Goal: Complete Application Form: Complete application form

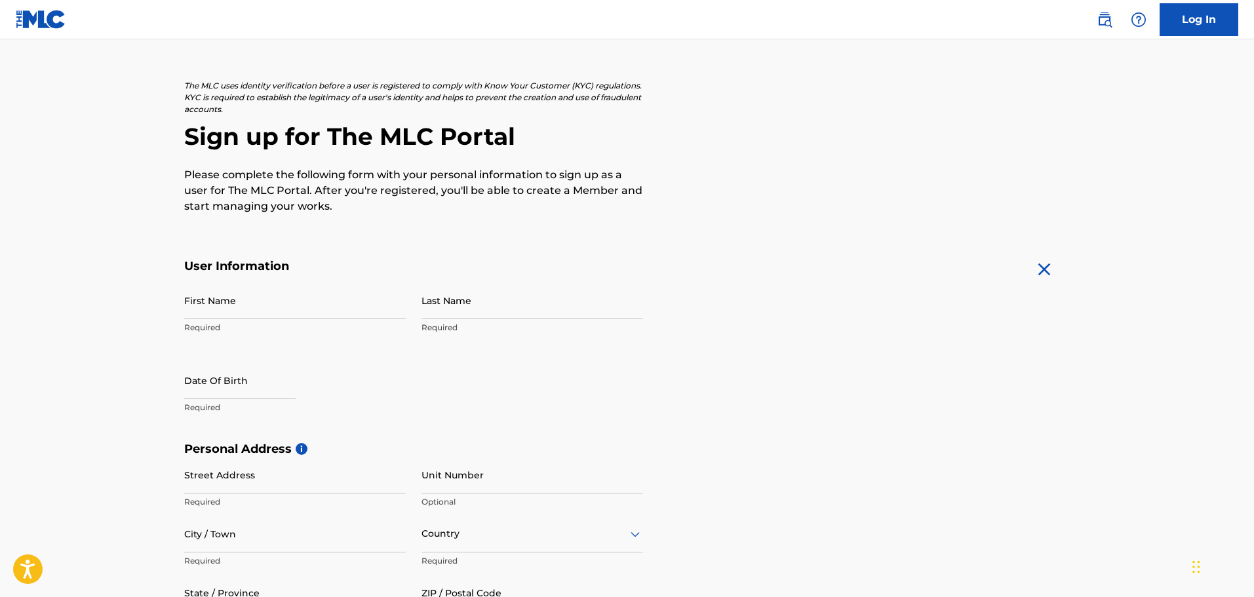
scroll to position [35, 0]
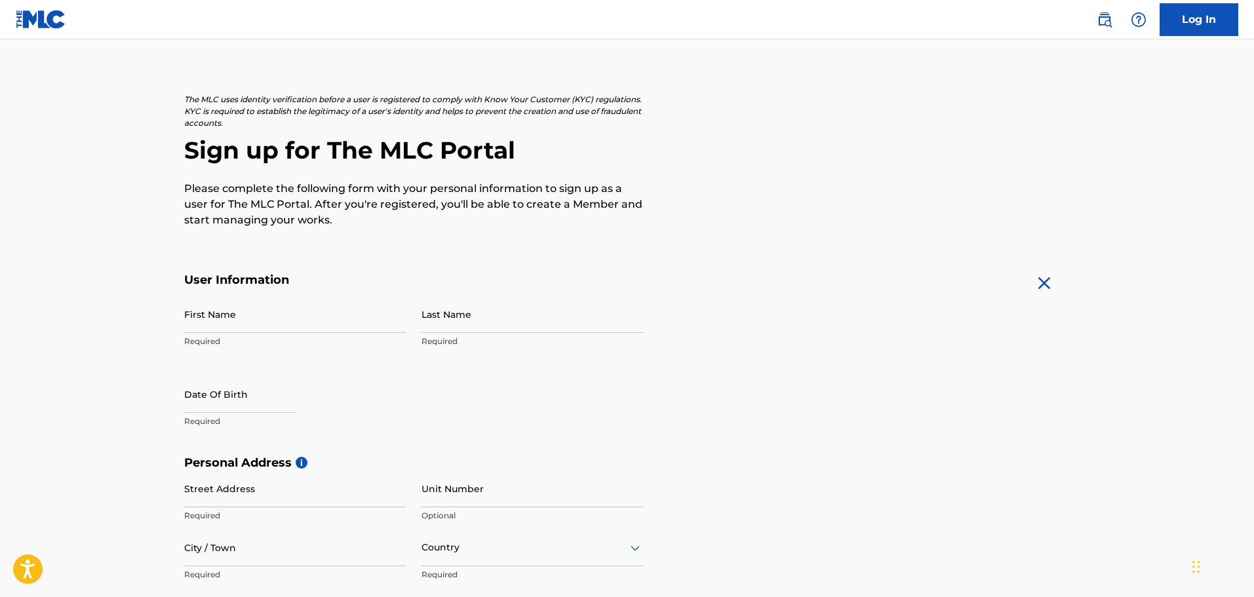
click at [212, 345] on p "Required" at bounding box center [295, 342] width 222 height 12
click at [233, 325] on input "First Name" at bounding box center [295, 314] width 222 height 37
type input "[PERSON_NAME]"
type input "[STREET_ADDRESS]"
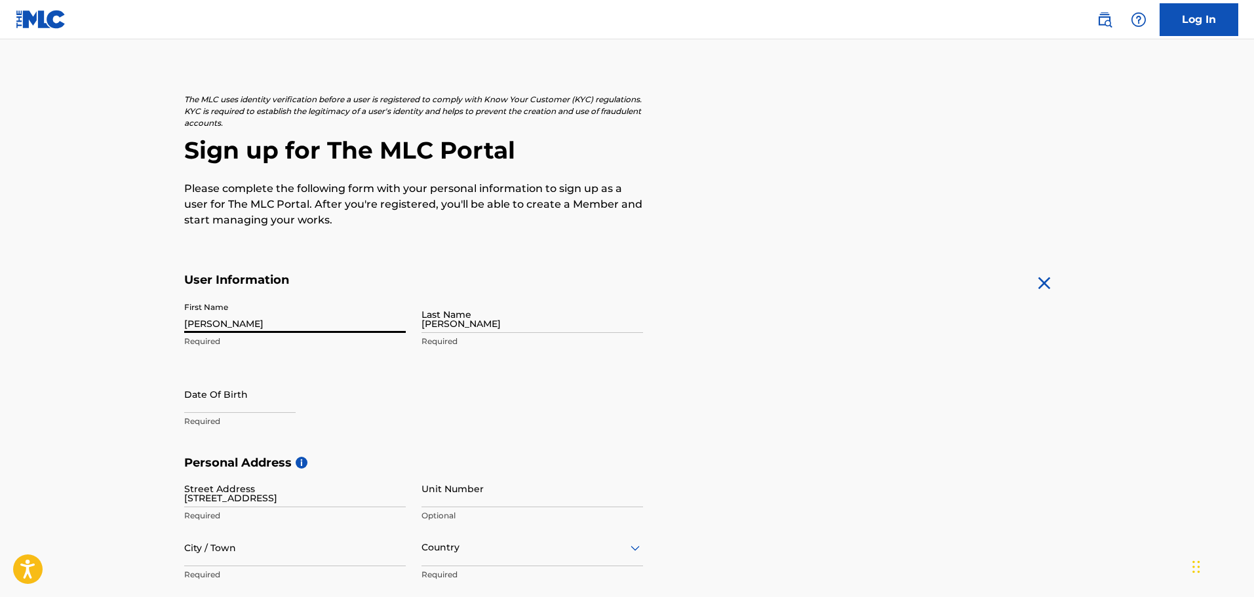
type input "Braselton"
type input "[GEOGRAPHIC_DATA]"
type input "[US_STATE]"
type input "30517"
type input "1"
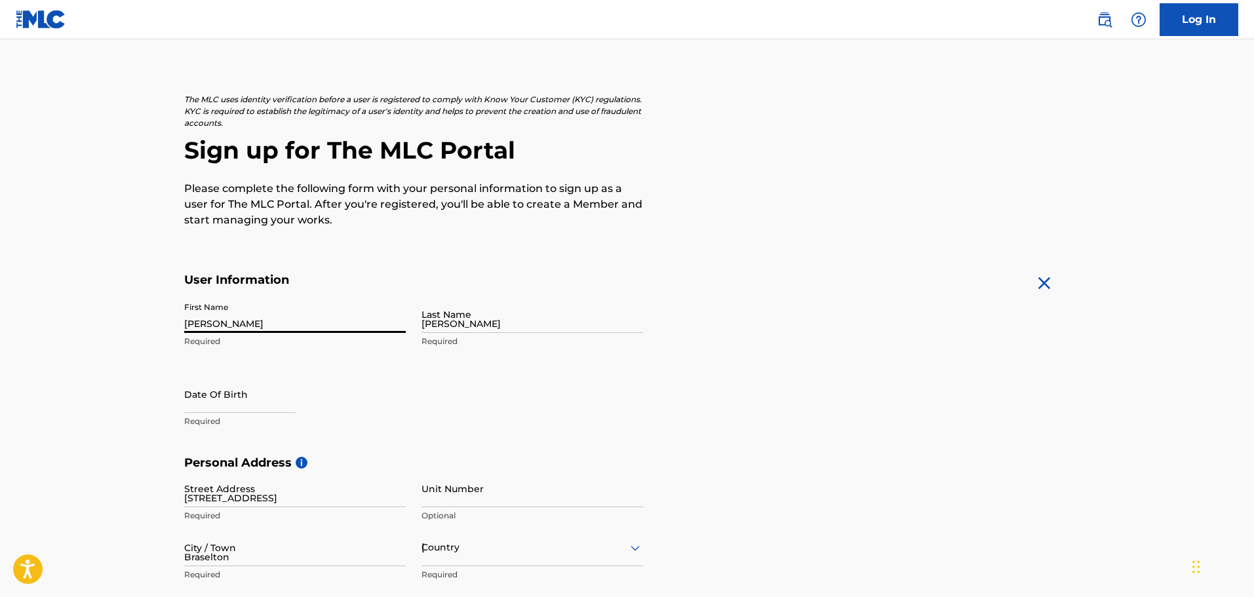
type input "401"
type input "6441990"
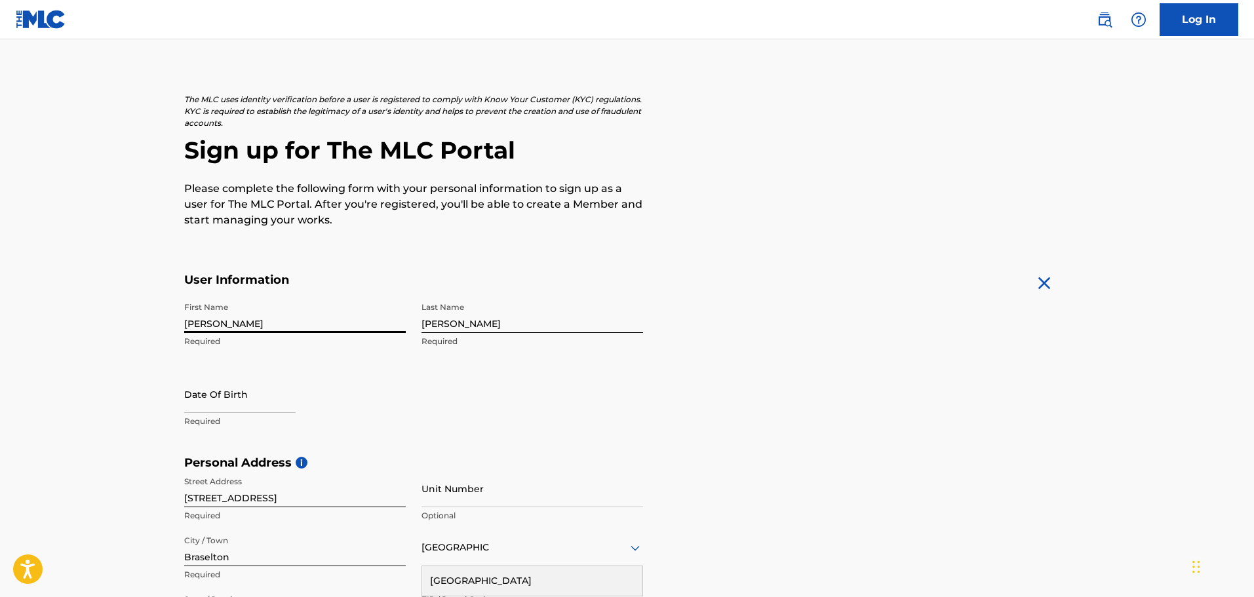
scroll to position [344, 0]
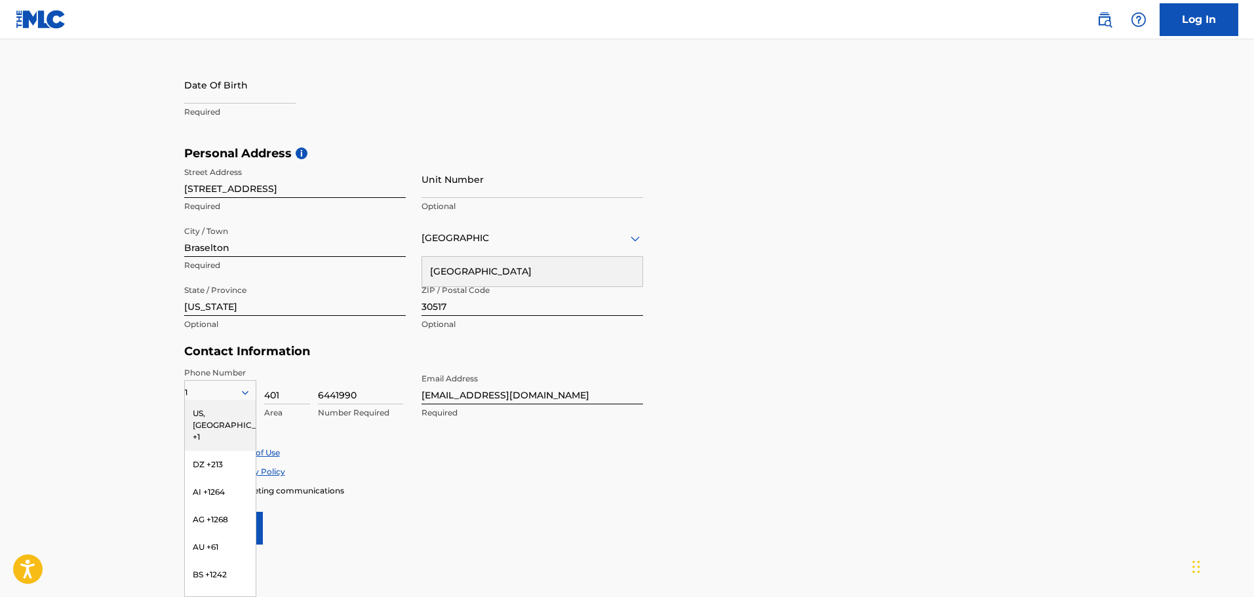
click at [220, 417] on div "US, [GEOGRAPHIC_DATA] +1" at bounding box center [220, 425] width 71 height 51
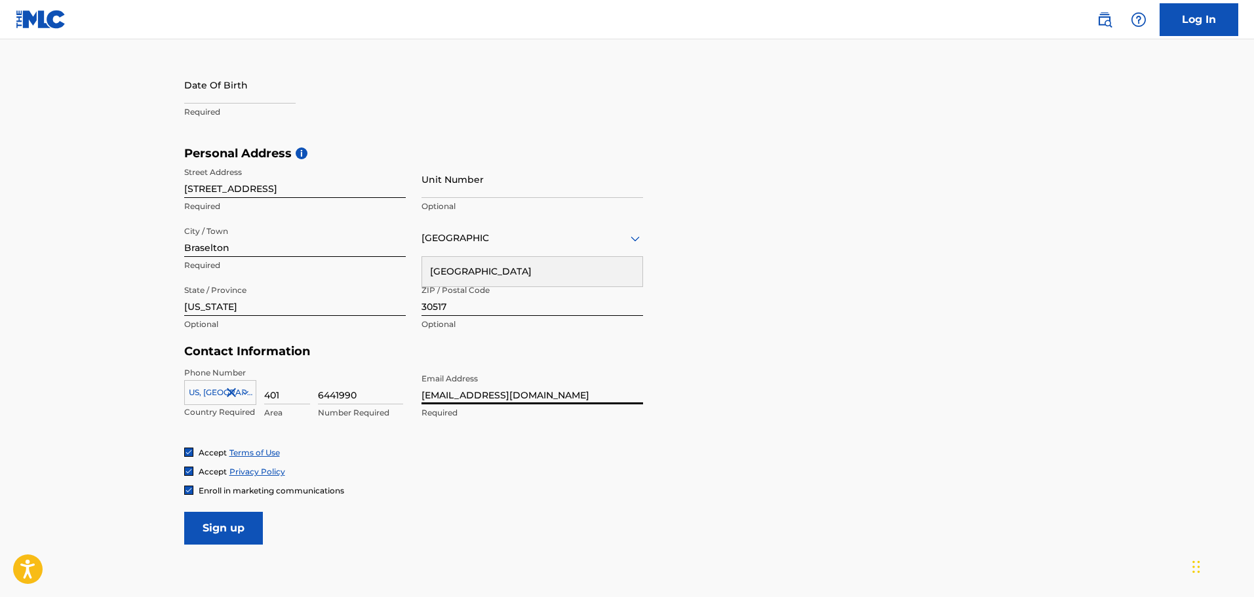
drag, startPoint x: 605, startPoint y: 394, endPoint x: 381, endPoint y: 397, distance: 224.3
click at [381, 397] on div "Phone Number [GEOGRAPHIC_DATA], [GEOGRAPHIC_DATA] +1 Country Required 401 Area …" at bounding box center [413, 407] width 459 height 80
type input "[EMAIL_ADDRESS][DOMAIN_NAME]"
click at [254, 94] on input "text" at bounding box center [239, 84] width 111 height 37
select select "7"
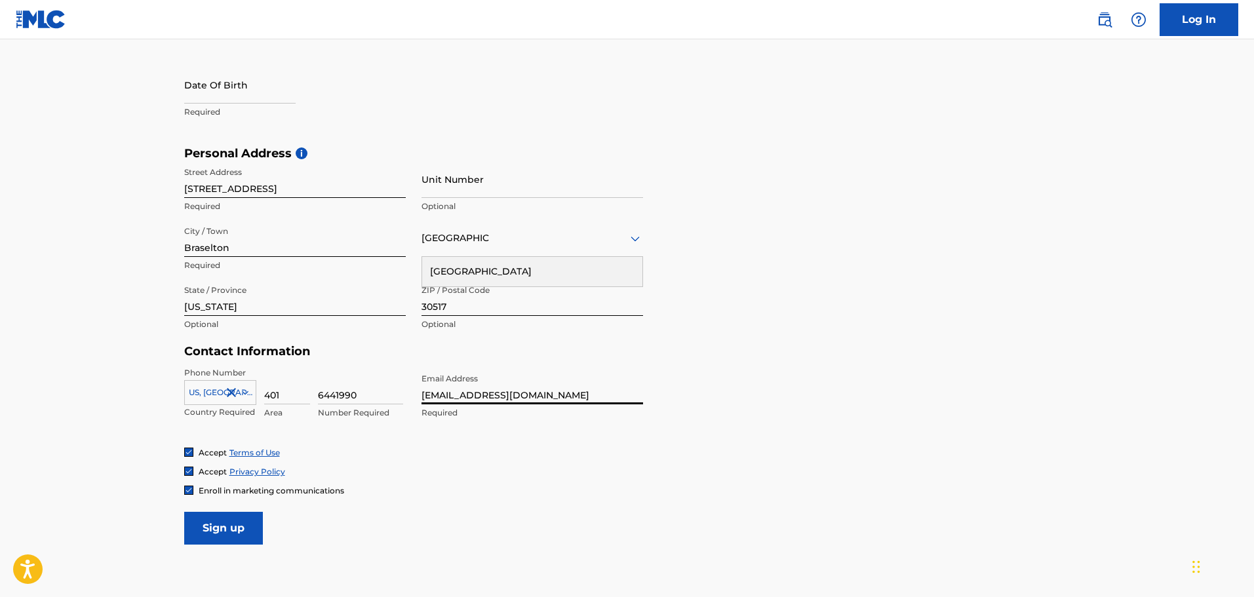
select select "2025"
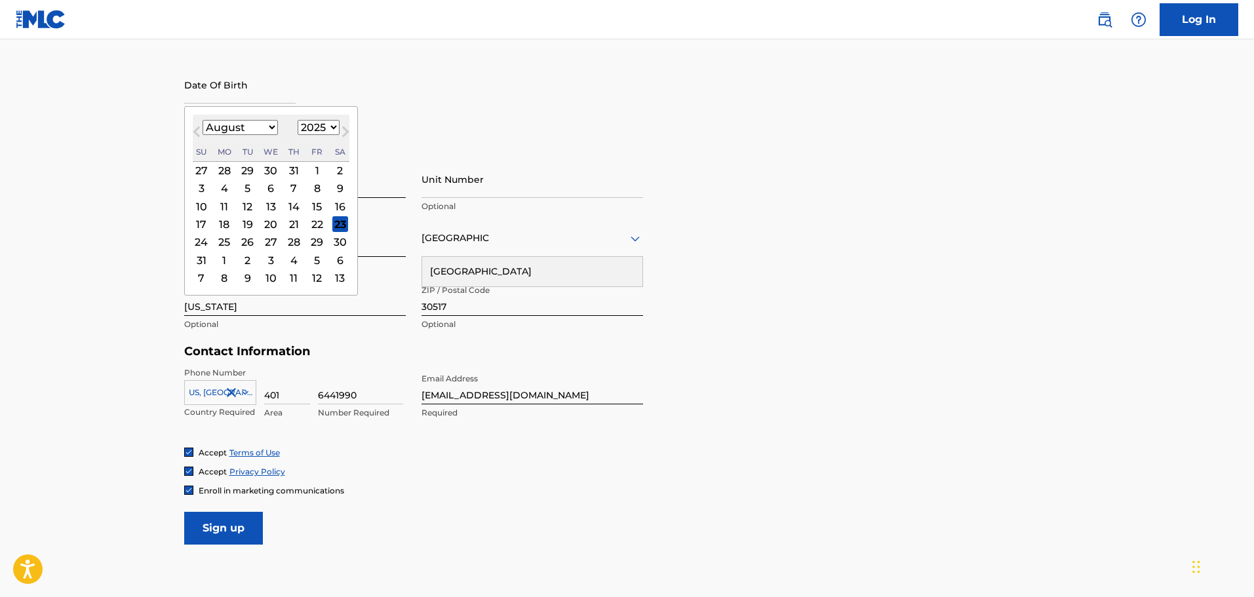
click at [260, 127] on select "January February March April May June July August September October November De…" at bounding box center [240, 127] width 75 height 15
select select "8"
click at [203, 120] on select "January February March April May June July August September October November De…" at bounding box center [240, 127] width 75 height 15
click at [329, 125] on select "1899 1900 1901 1902 1903 1904 1905 1906 1907 1908 1909 1910 1911 1912 1913 1914…" at bounding box center [319, 127] width 42 height 15
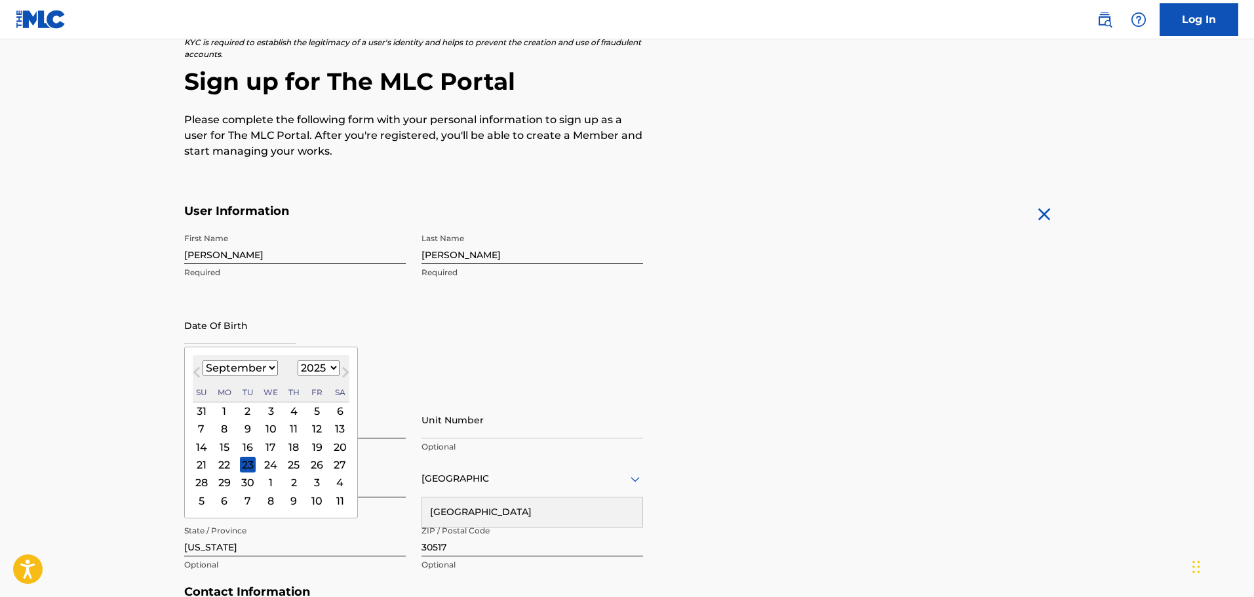
scroll to position [100, 0]
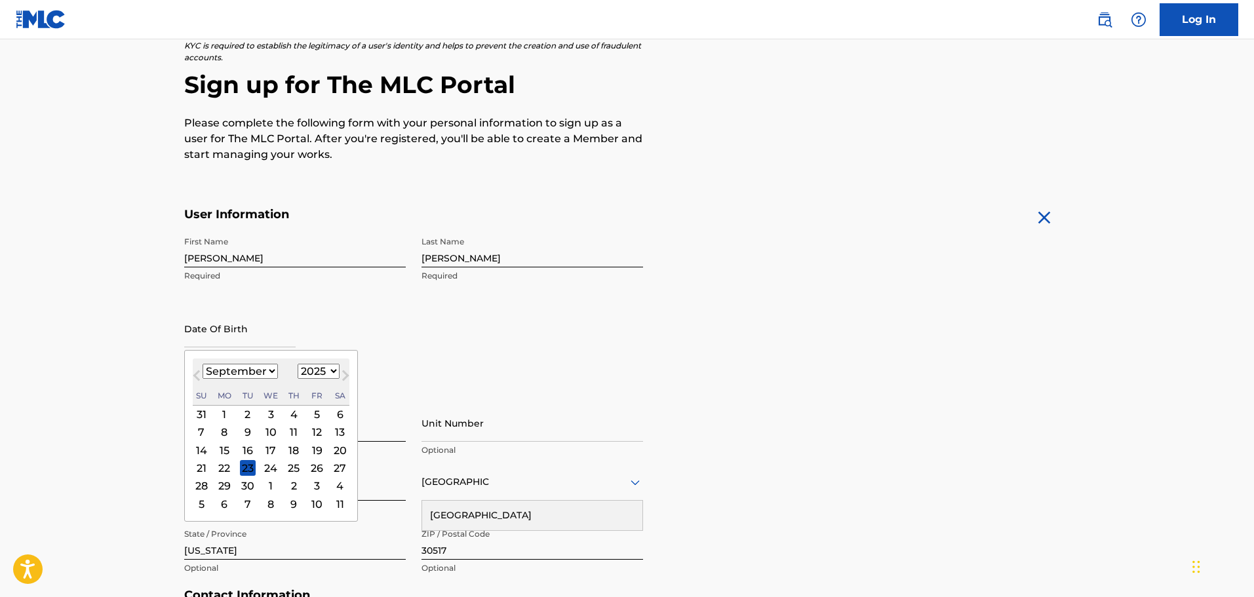
click at [329, 366] on select "1899 1900 1901 1902 1903 1904 1905 1906 1907 1908 1909 1910 1911 1912 1913 1914…" at bounding box center [319, 371] width 42 height 15
select select "1986"
click at [298, 364] on select "1899 1900 1901 1902 1903 1904 1905 1906 1907 1908 1909 1910 1911 1912 1913 1914…" at bounding box center [319, 371] width 42 height 15
click at [318, 449] on div "19" at bounding box center [317, 451] width 16 height 16
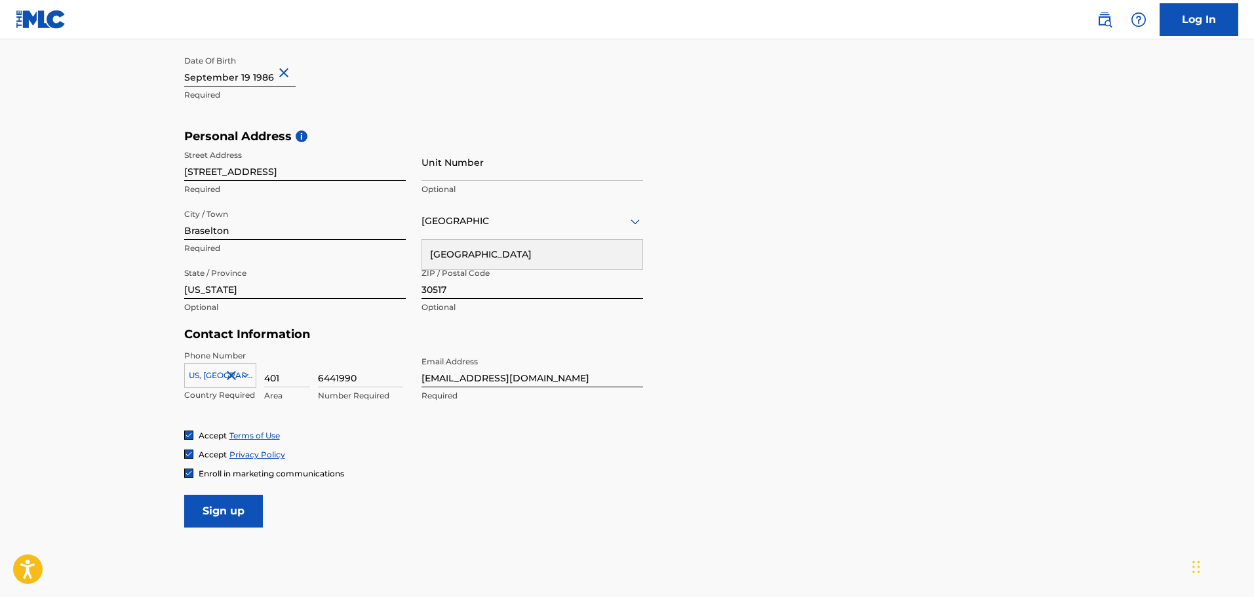
scroll to position [363, 0]
click at [251, 509] on input "Sign up" at bounding box center [223, 510] width 79 height 33
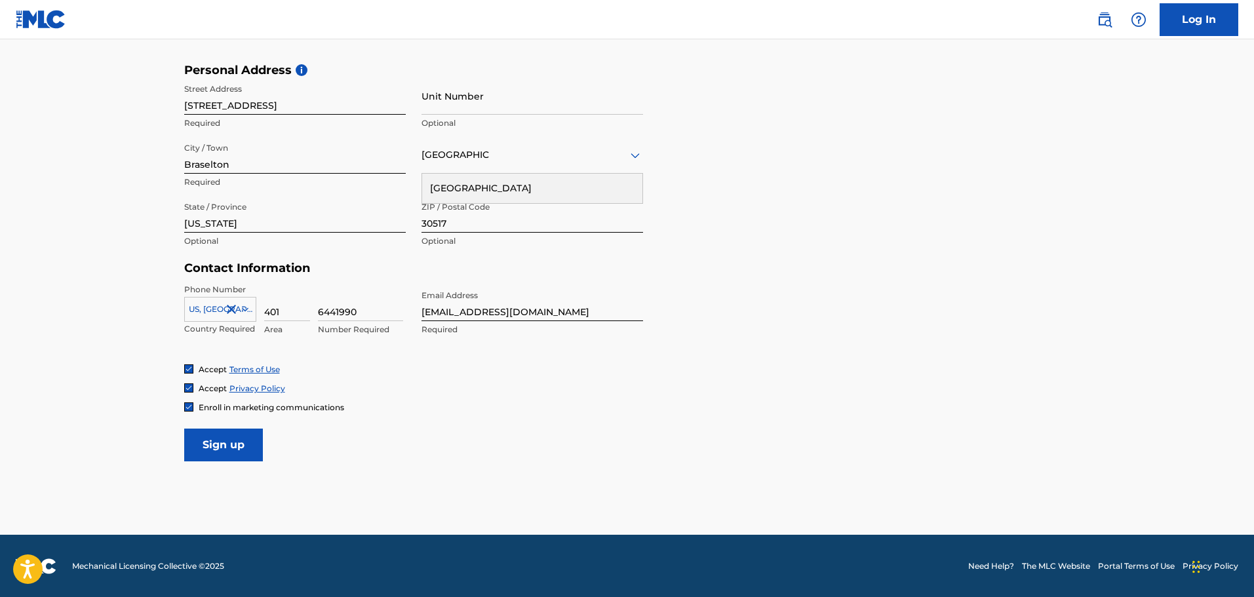
scroll to position [428, 0]
click at [229, 443] on input "Sign up" at bounding box center [223, 444] width 79 height 33
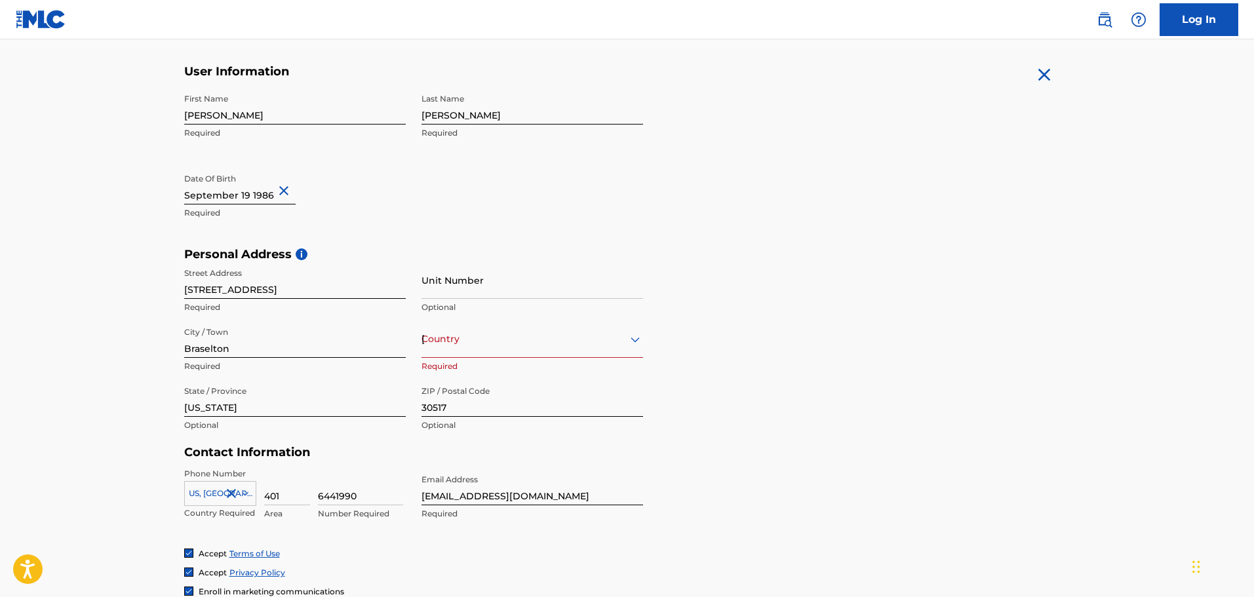
scroll to position [231, 0]
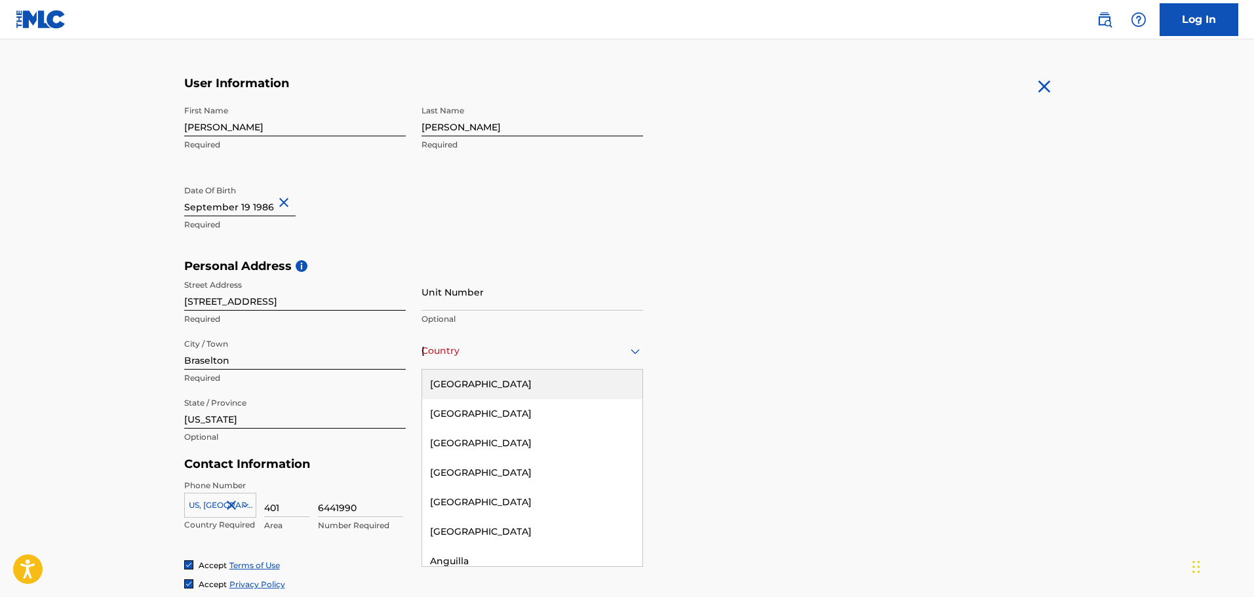
click at [504, 357] on div "[GEOGRAPHIC_DATA]" at bounding box center [533, 351] width 222 height 16
click at [528, 388] on div "[GEOGRAPHIC_DATA]" at bounding box center [532, 385] width 220 height 30
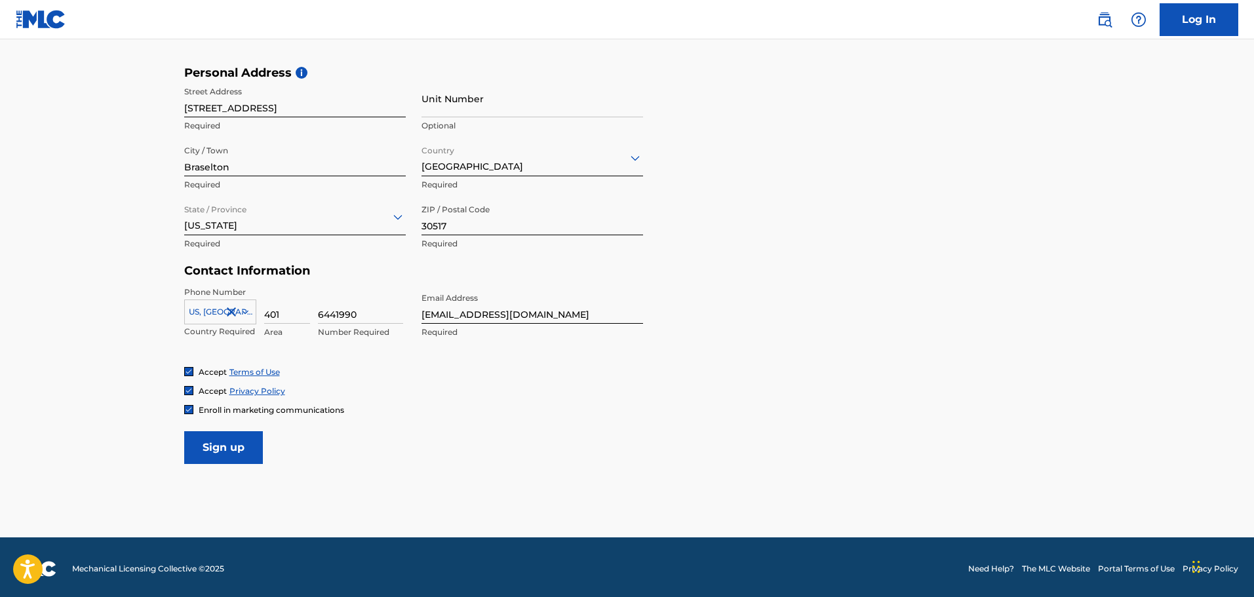
scroll to position [428, 0]
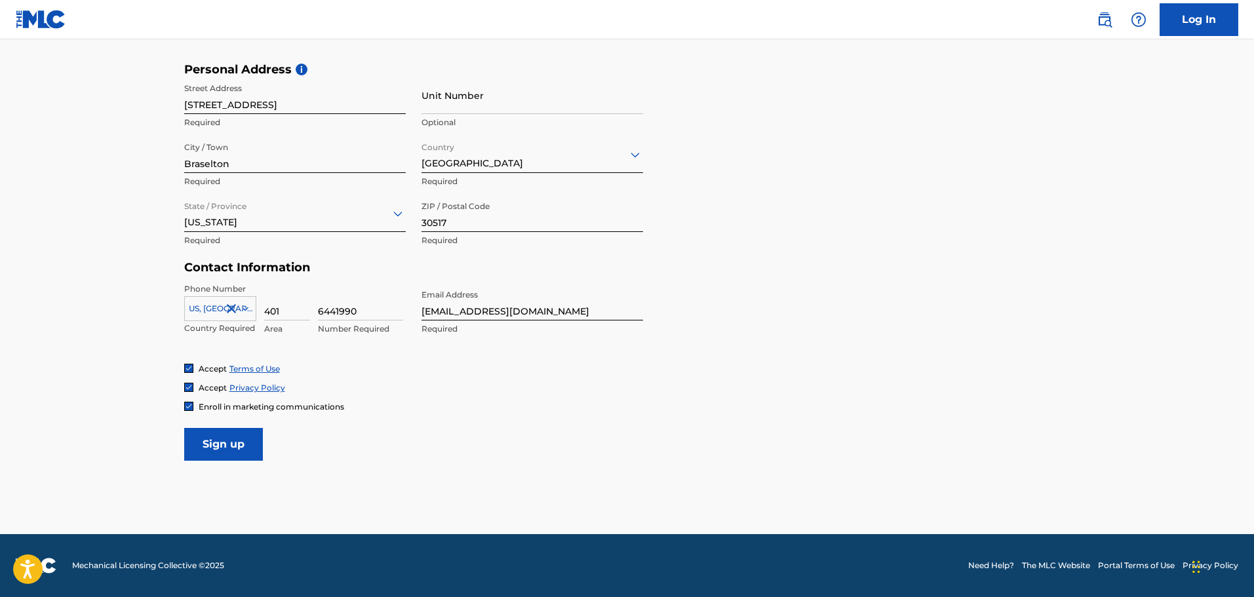
click at [234, 441] on input "Sign up" at bounding box center [223, 444] width 79 height 33
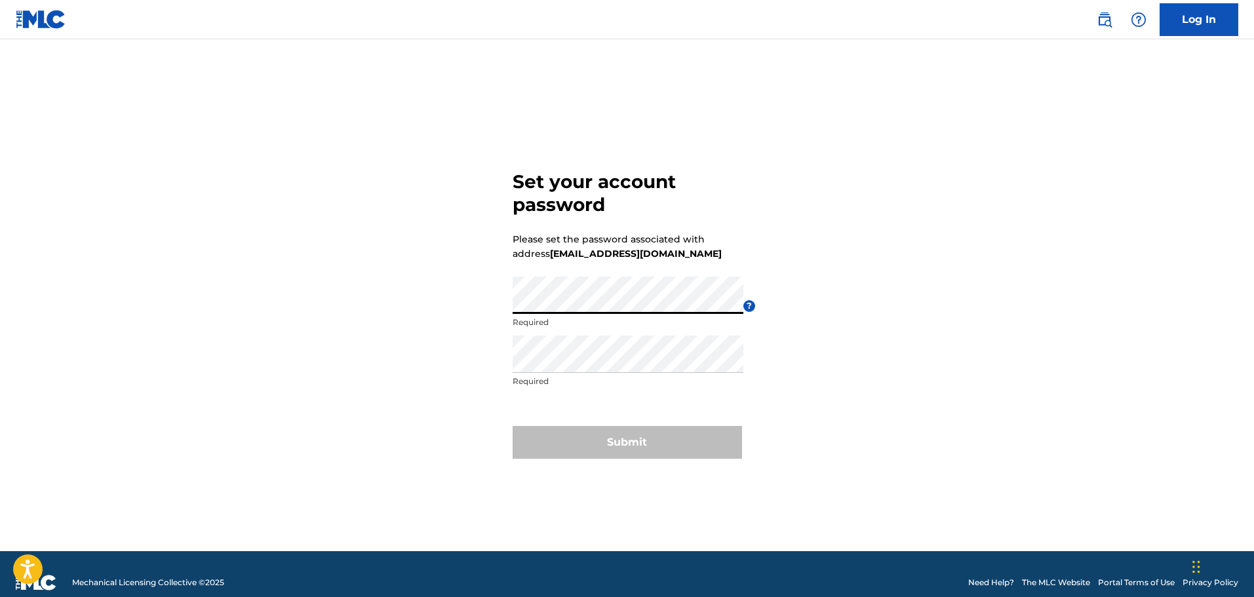
click at [462, 298] on div "Set your account password Please set the password associated with address first…" at bounding box center [628, 311] width 918 height 479
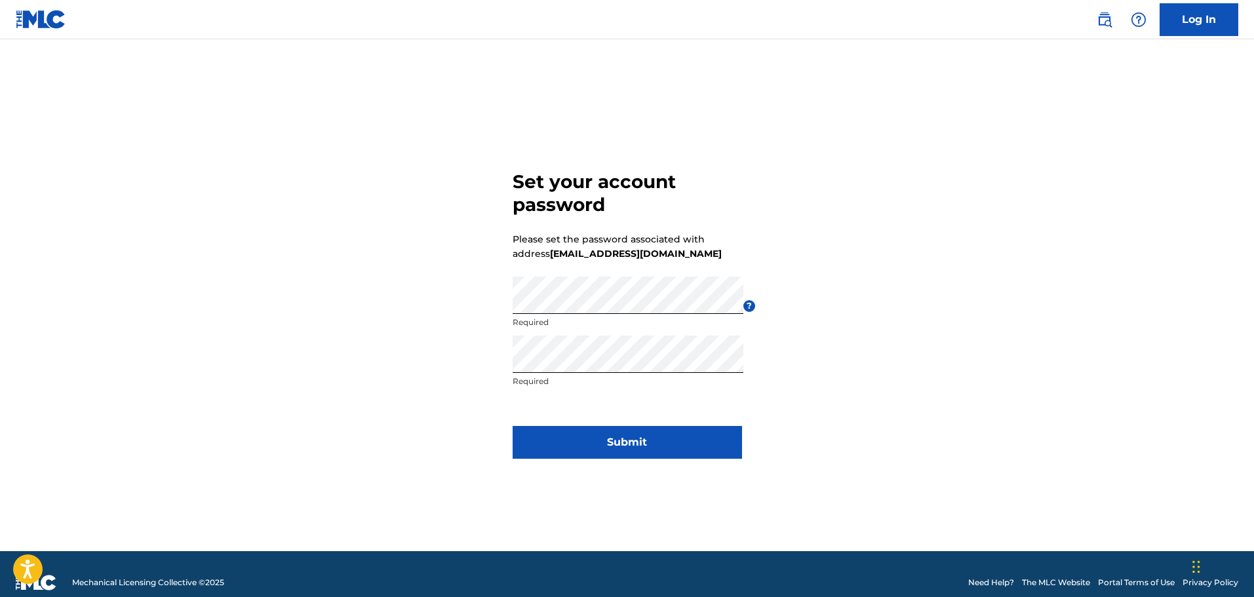
click at [623, 451] on button "Submit" at bounding box center [627, 442] width 229 height 33
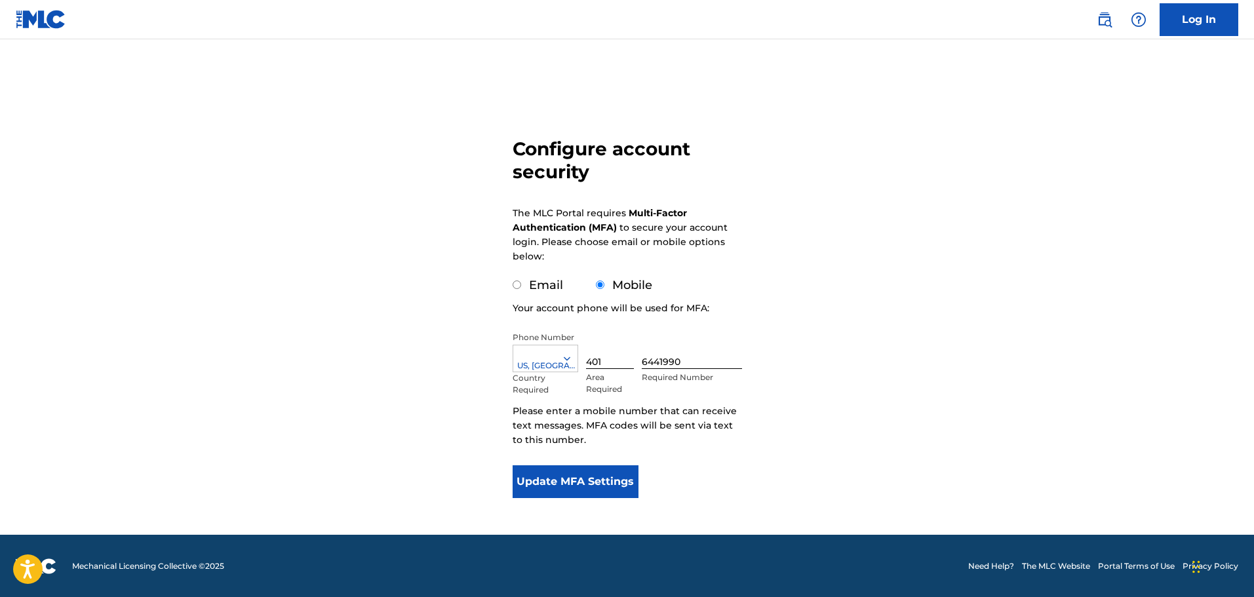
scroll to position [33, 0]
click at [586, 481] on button "Update MFA Settings" at bounding box center [576, 481] width 127 height 33
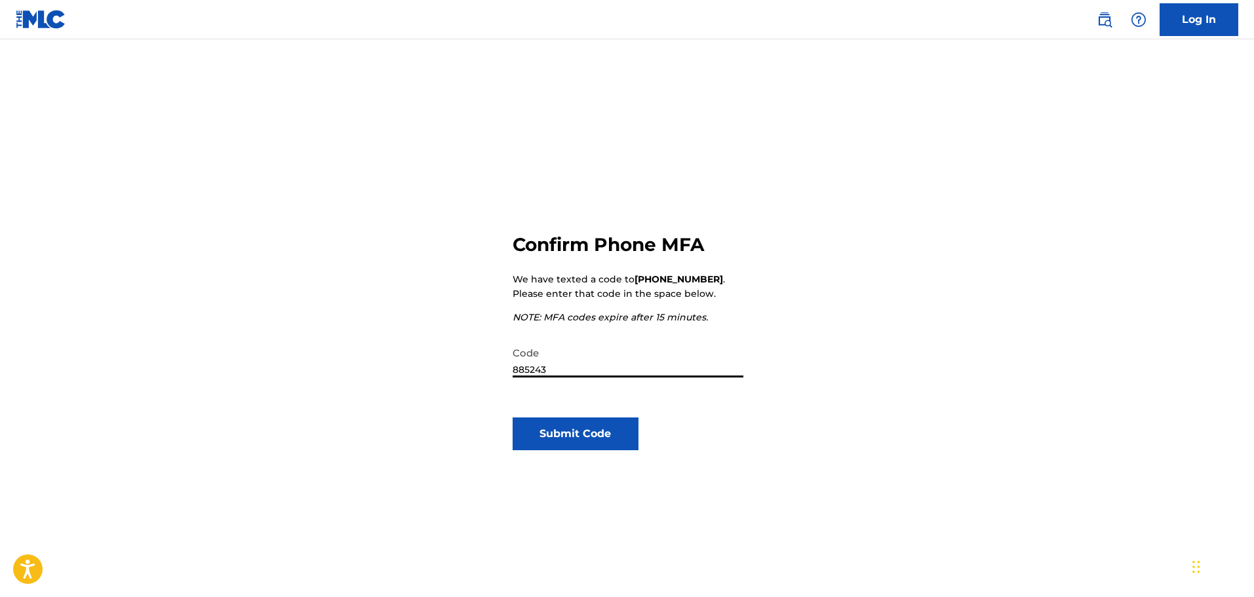
type input "885243"
click at [565, 429] on button "Submit Code" at bounding box center [576, 434] width 127 height 33
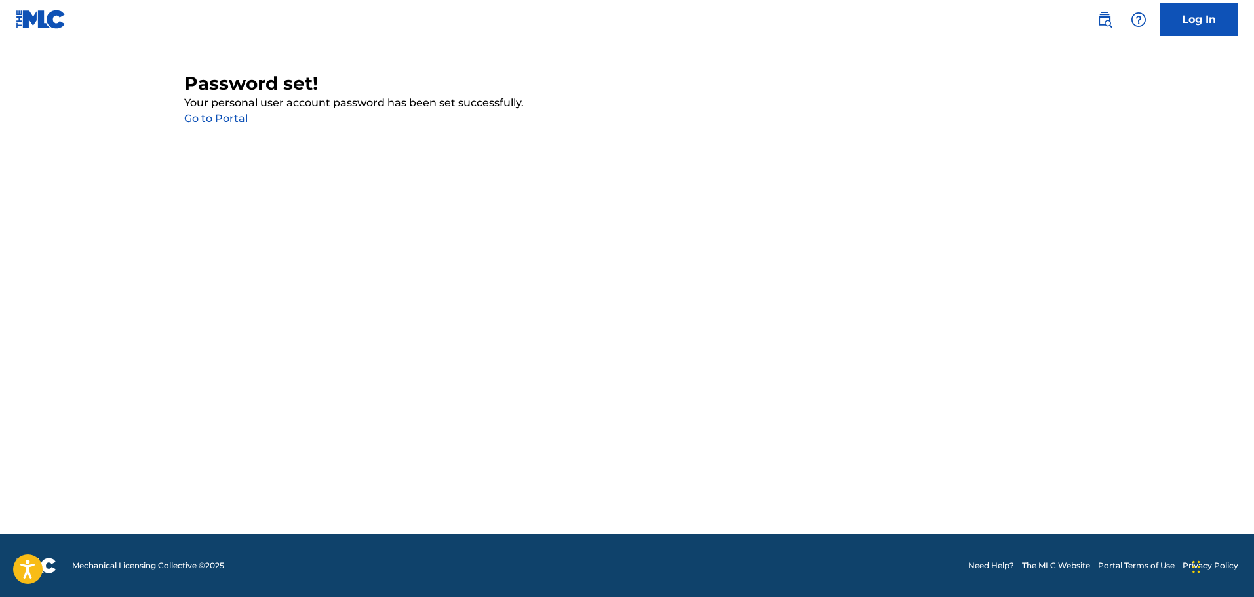
click at [1199, 22] on link "Log In" at bounding box center [1199, 19] width 79 height 33
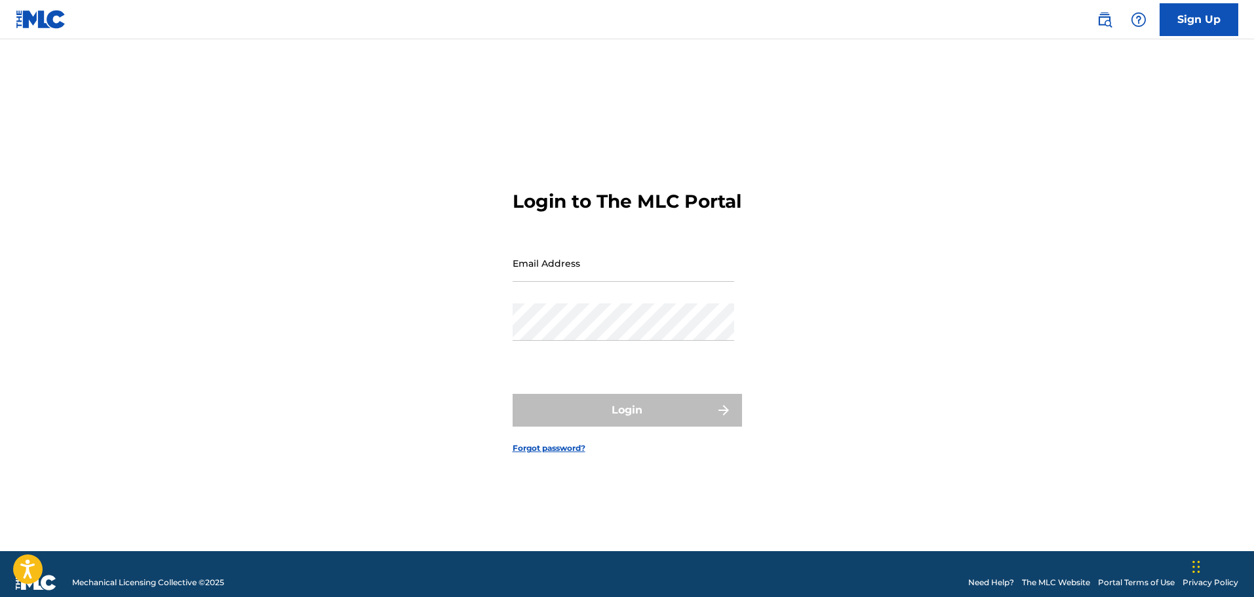
click at [653, 281] on input "Email Address" at bounding box center [624, 263] width 222 height 37
type input "[EMAIL_ADDRESS][DOMAIN_NAME]"
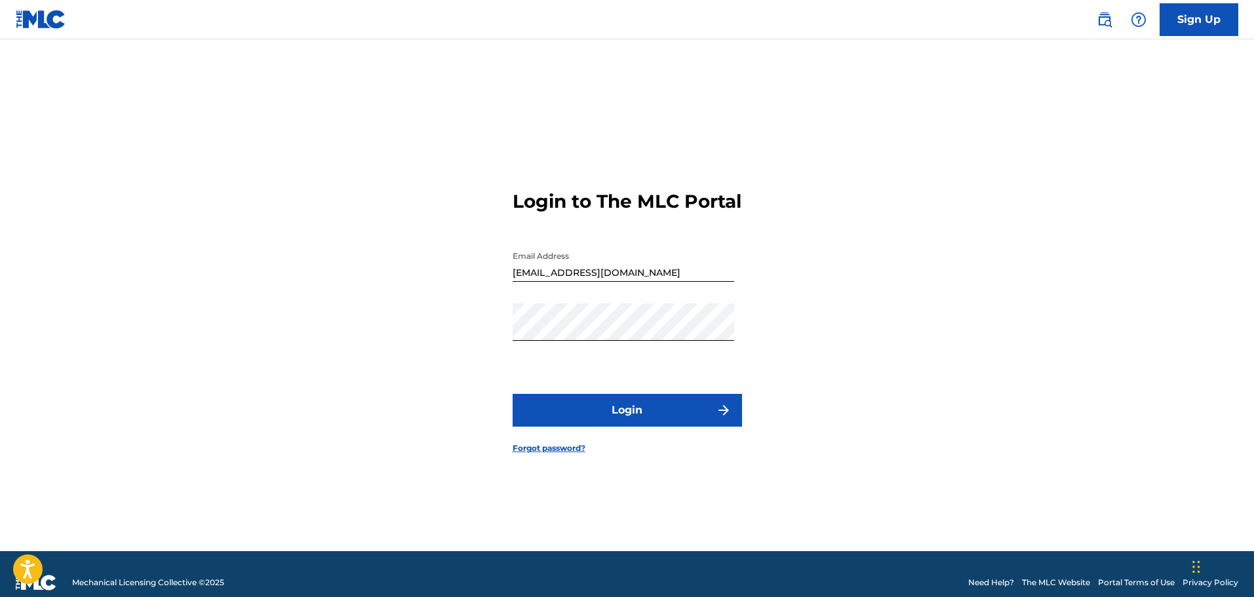
click at [644, 420] on button "Login" at bounding box center [627, 410] width 229 height 33
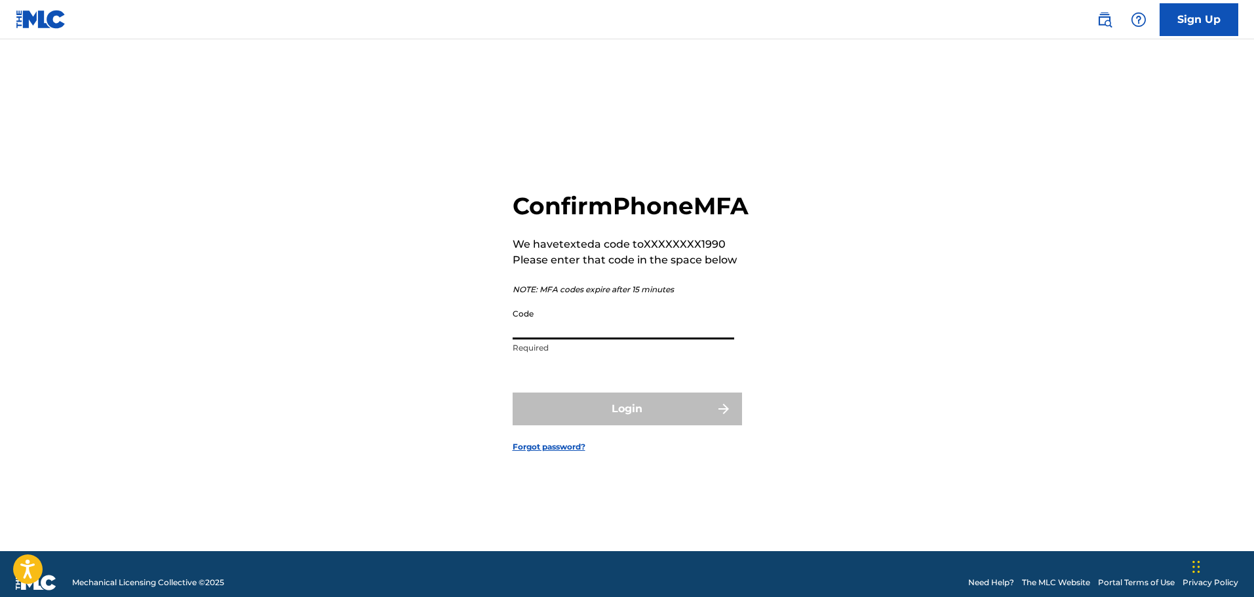
click at [588, 340] on input "Code" at bounding box center [624, 320] width 222 height 37
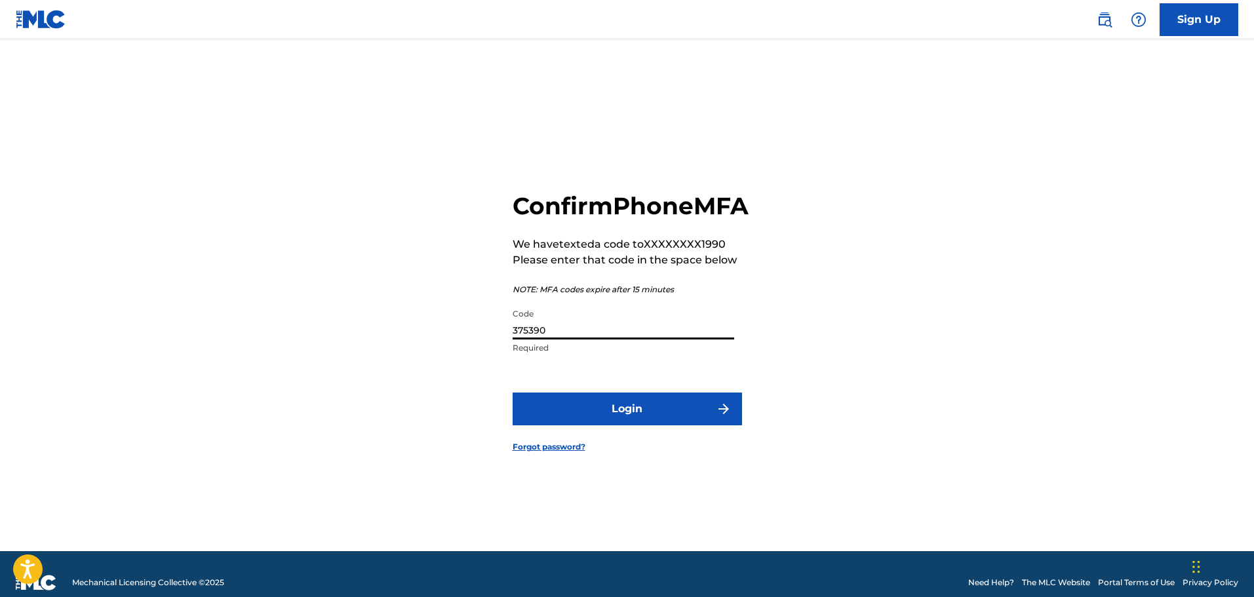
type input "375390"
click at [637, 426] on button "Login" at bounding box center [627, 409] width 229 height 33
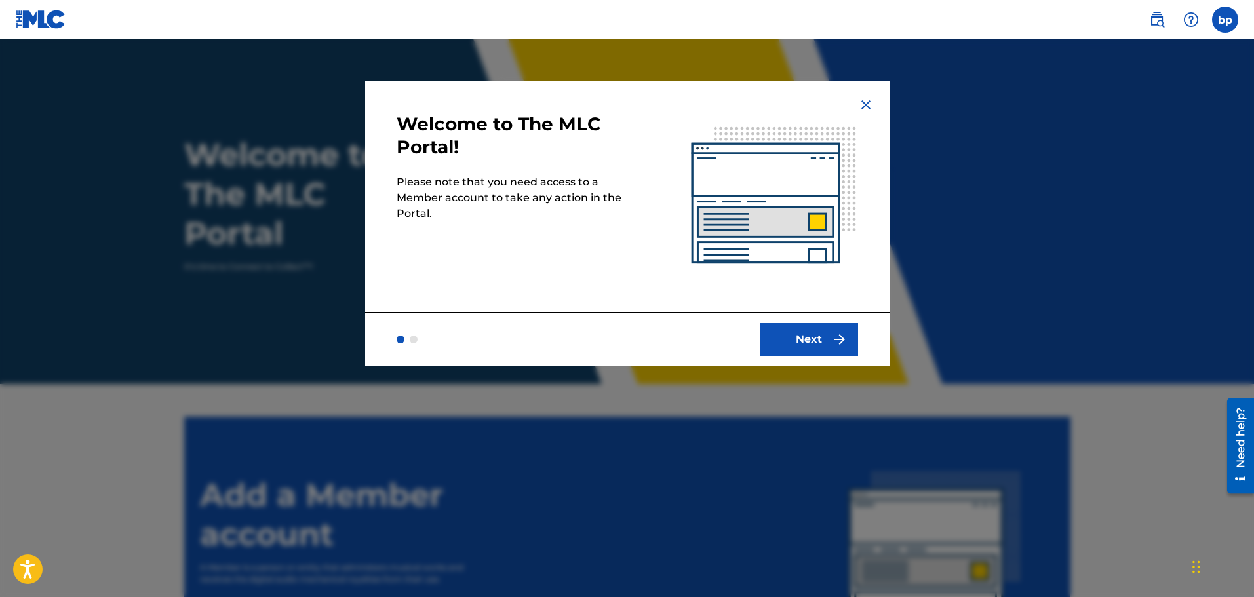
click at [819, 342] on button "Next" at bounding box center [809, 339] width 98 height 33
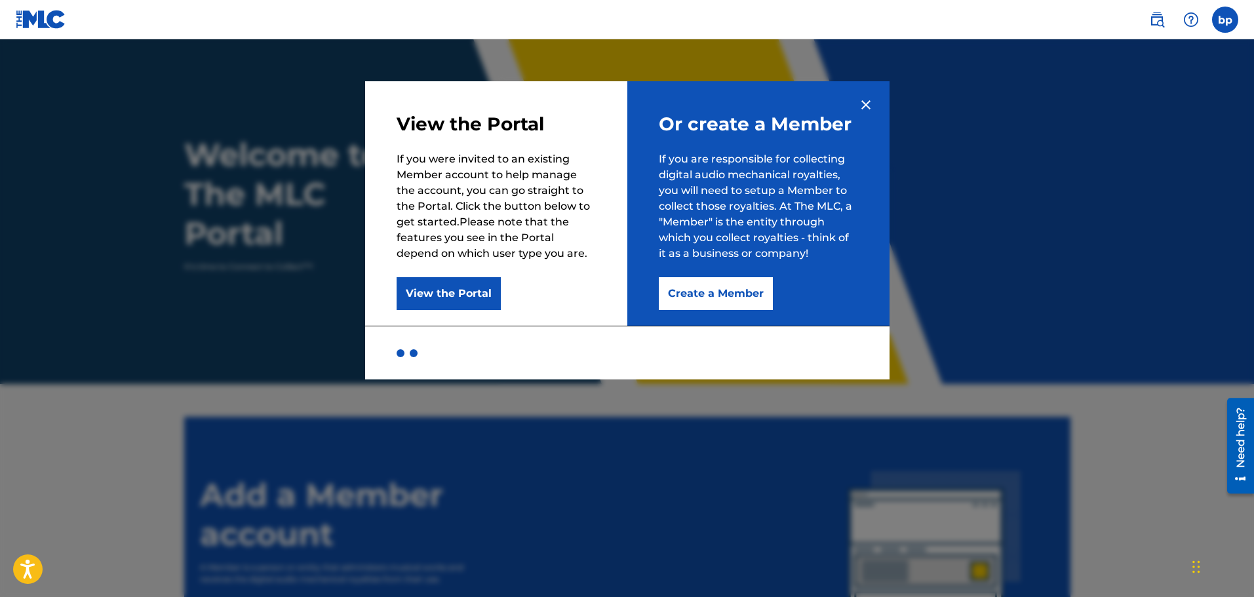
click at [474, 293] on button "View the Portal" at bounding box center [449, 293] width 104 height 33
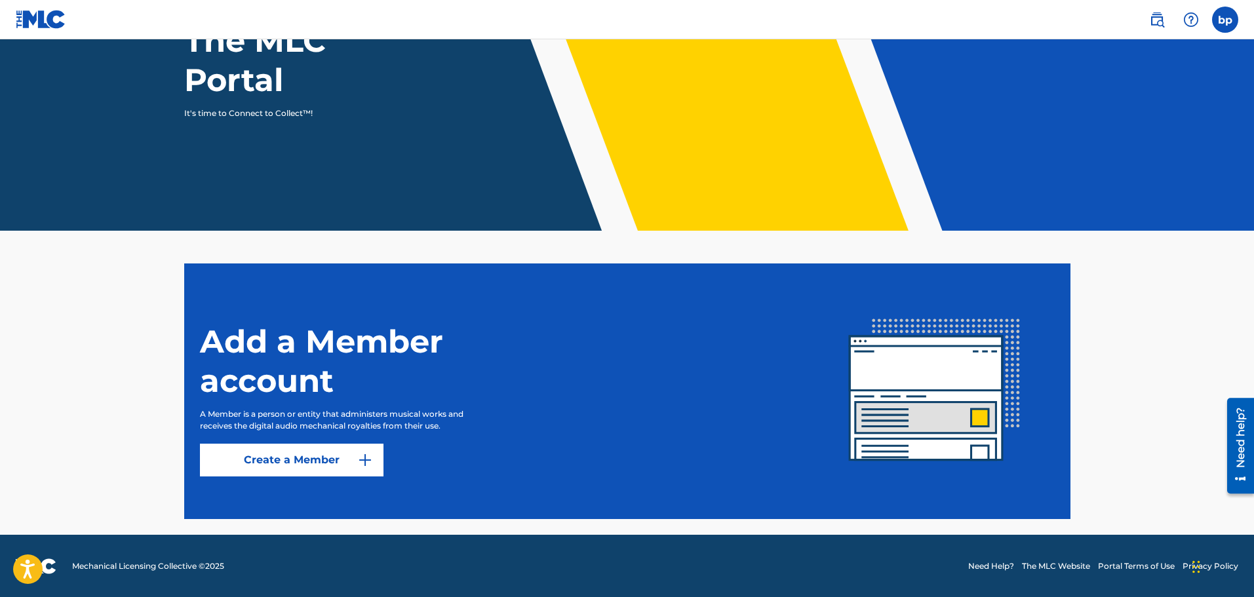
scroll to position [154, 0]
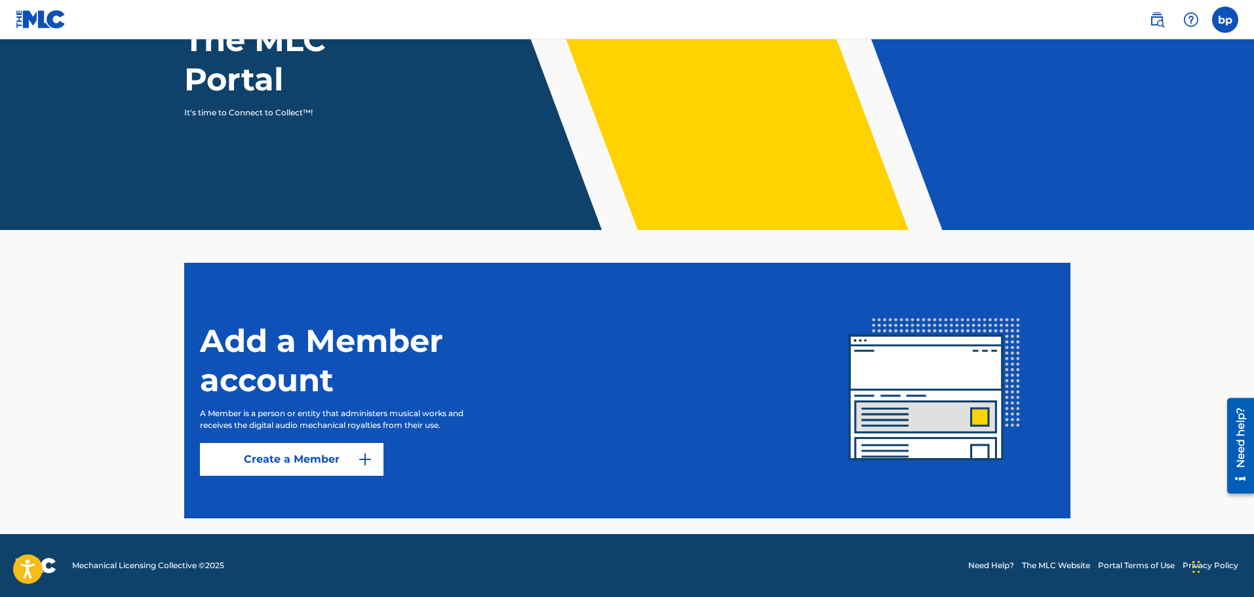
click at [300, 462] on link "Create a Member" at bounding box center [292, 459] width 184 height 33
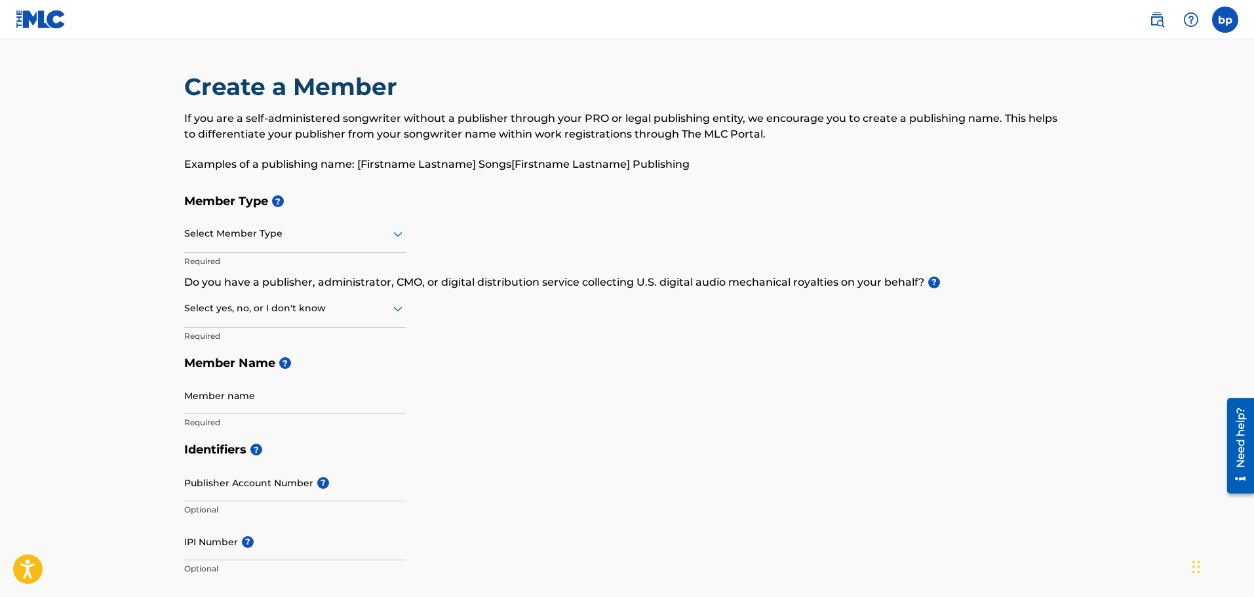
click at [316, 231] on div at bounding box center [295, 234] width 222 height 16
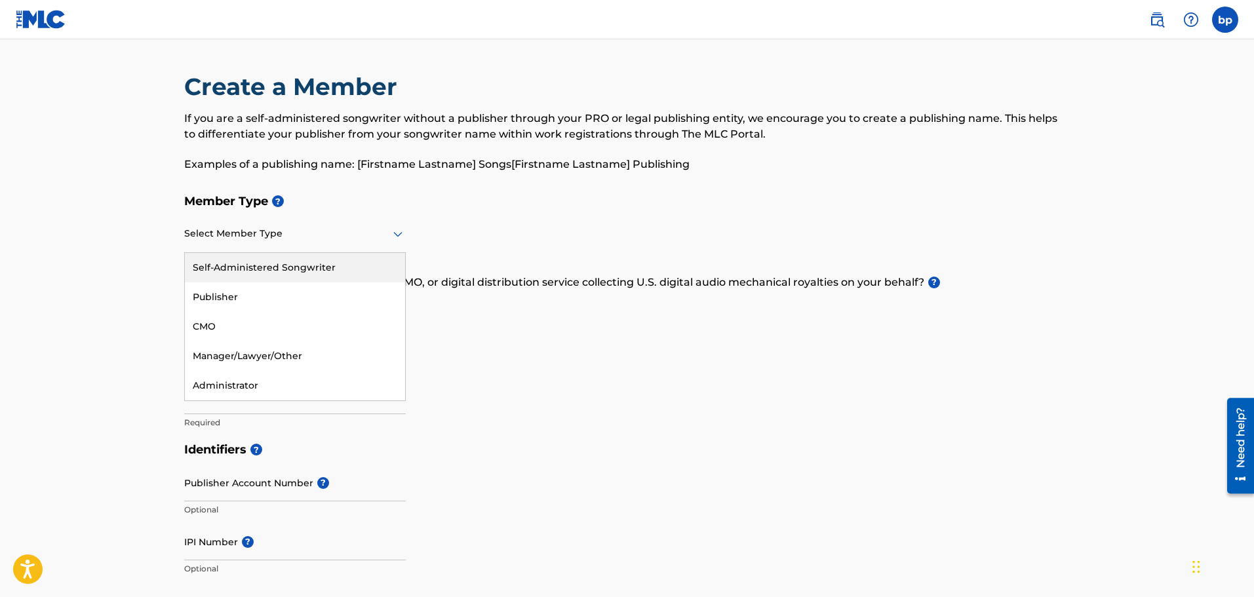
click at [313, 266] on div "Self-Administered Songwriter" at bounding box center [295, 268] width 220 height 30
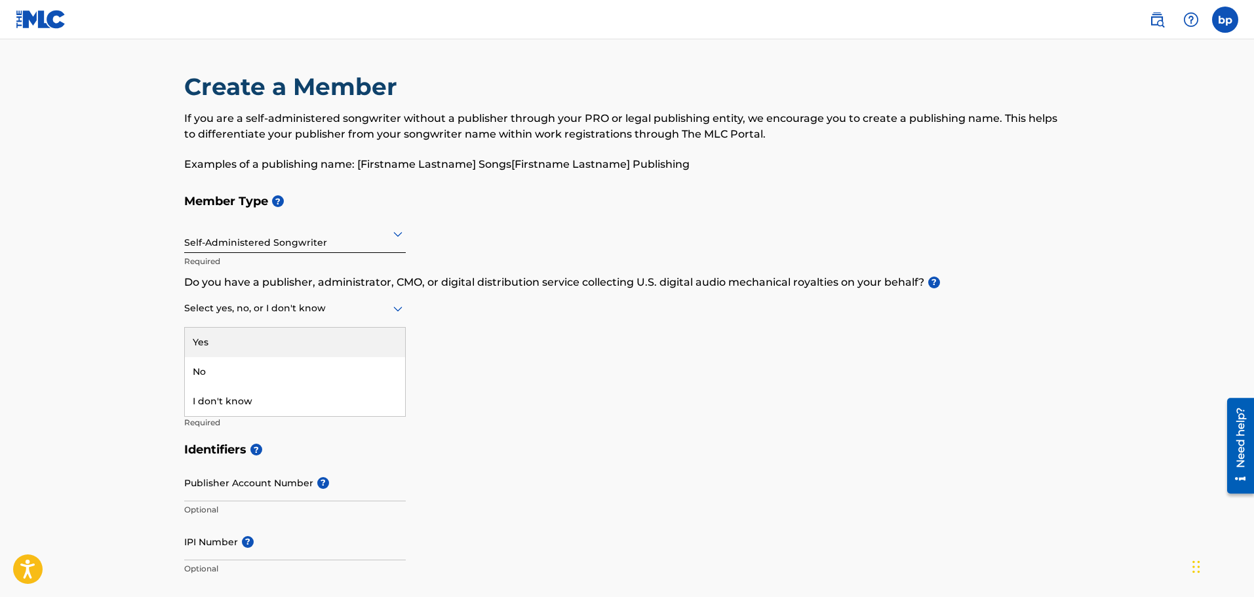
click at [340, 310] on div at bounding box center [295, 308] width 222 height 16
click at [320, 373] on div "No" at bounding box center [295, 372] width 220 height 30
click at [390, 312] on icon at bounding box center [398, 309] width 16 height 16
click at [352, 338] on div "Yes" at bounding box center [295, 343] width 220 height 30
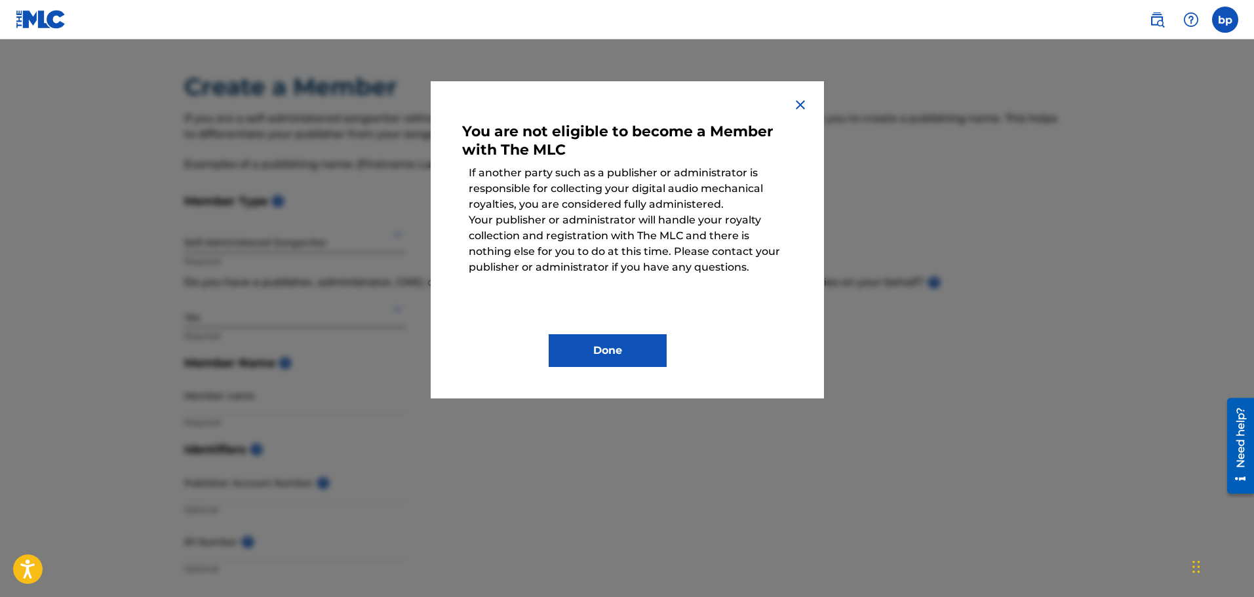
click at [618, 355] on button "Done" at bounding box center [608, 350] width 118 height 33
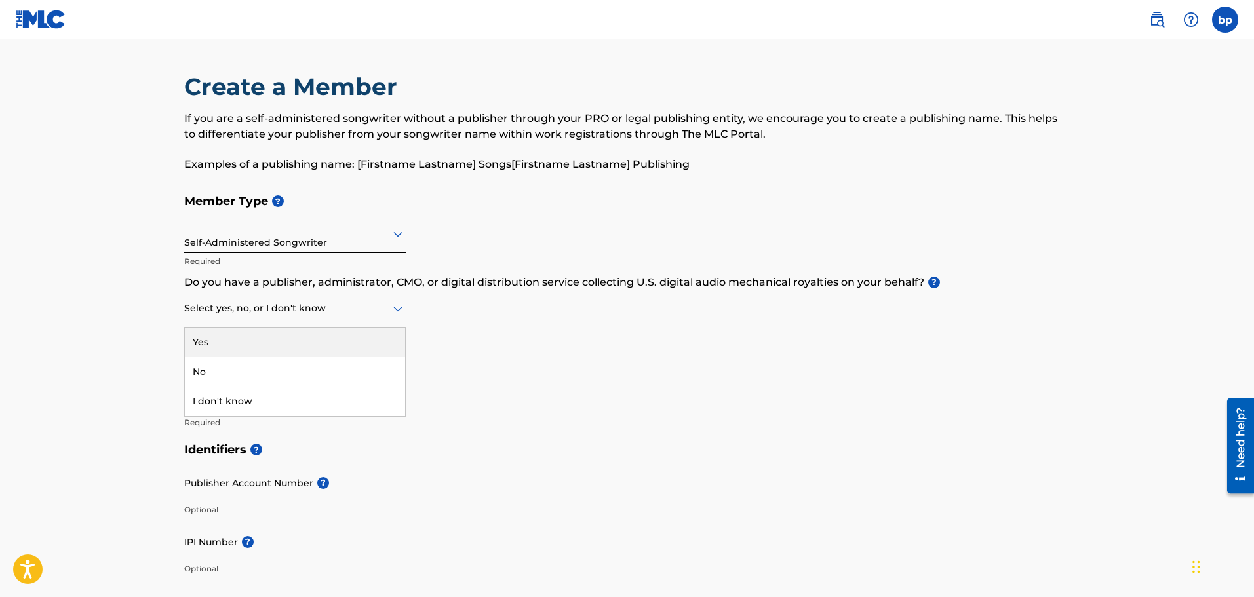
click at [380, 311] on div at bounding box center [295, 308] width 222 height 16
click at [327, 366] on div "No" at bounding box center [295, 372] width 220 height 30
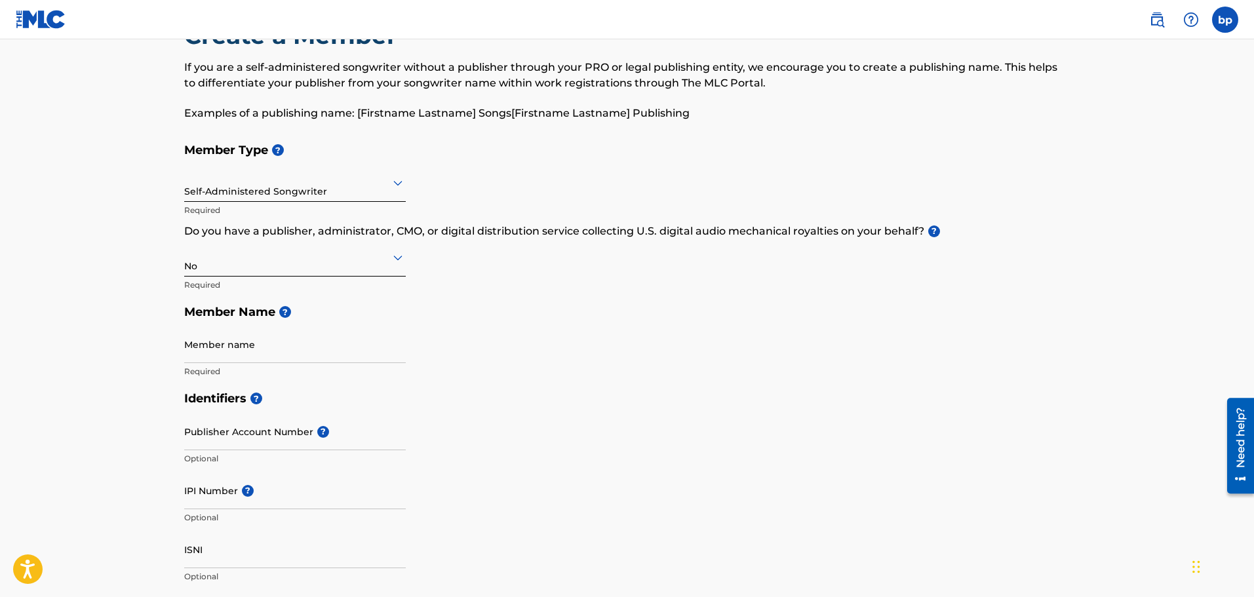
scroll to position [27, 0]
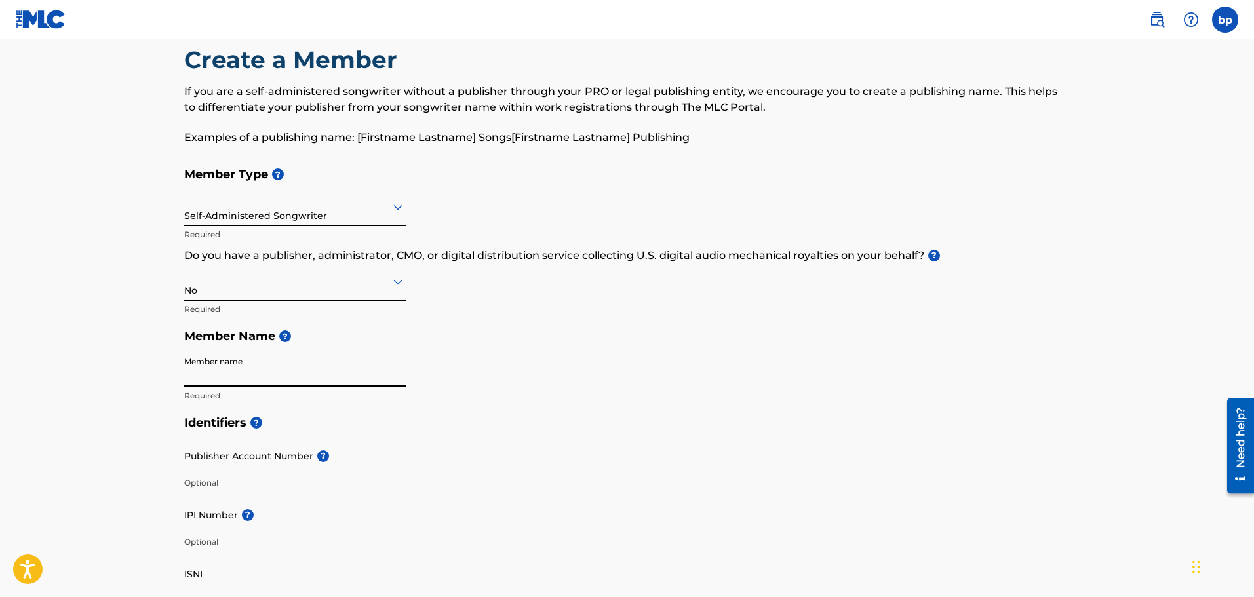
click at [254, 374] on input "Member name" at bounding box center [295, 368] width 222 height 37
type input "benny peguero"
type input "[STREET_ADDRESS]"
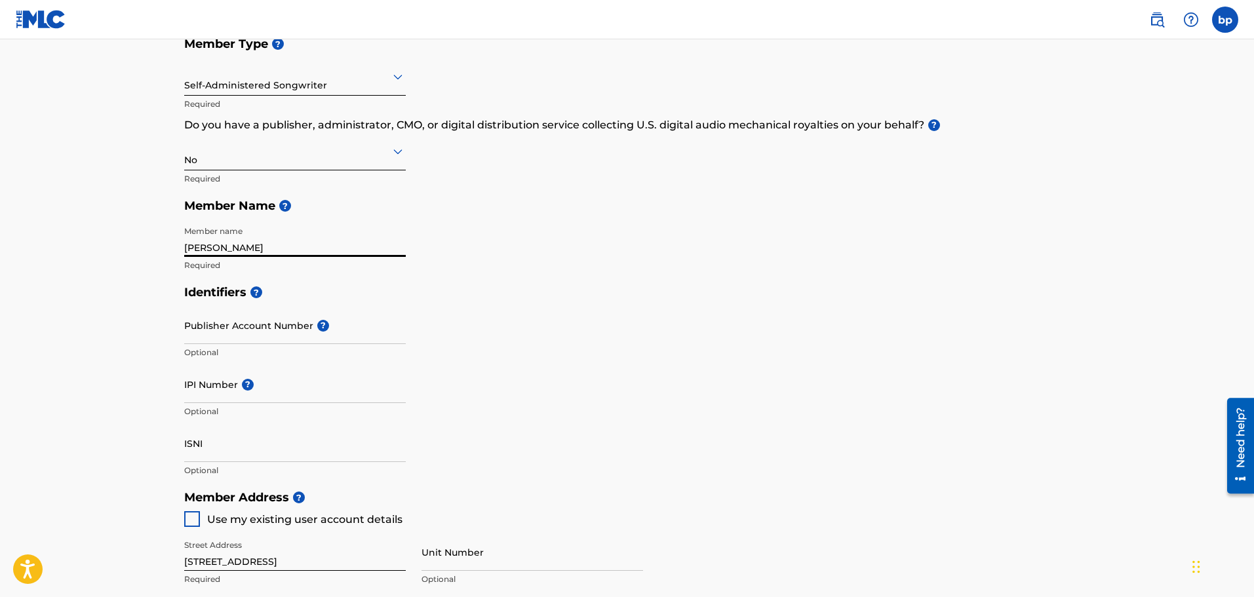
scroll to position [158, 0]
click at [278, 330] on input "Publisher Account Number ?" at bounding box center [295, 324] width 222 height 37
paste input "550190055"
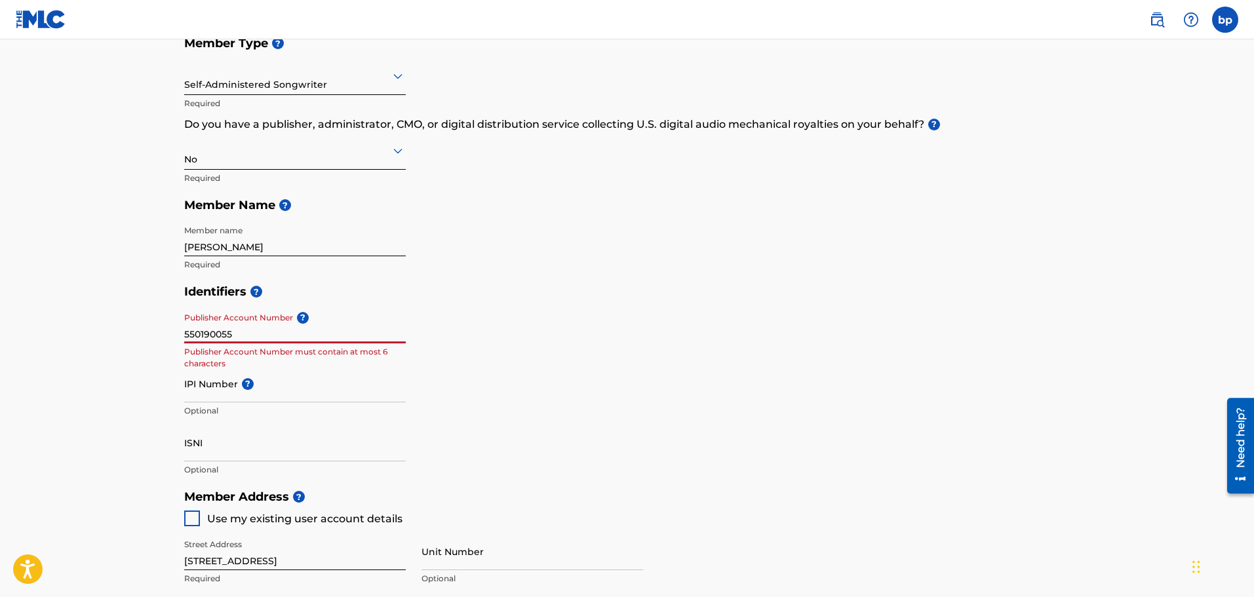
type input "550190055"
click at [264, 392] on input "IPI Number ?" at bounding box center [295, 383] width 222 height 37
drag, startPoint x: 241, startPoint y: 330, endPoint x: 139, endPoint y: 331, distance: 102.3
click at [139, 331] on main "Create a Member If you are a self-administered songwriter without a publisher t…" at bounding box center [627, 470] width 1254 height 1178
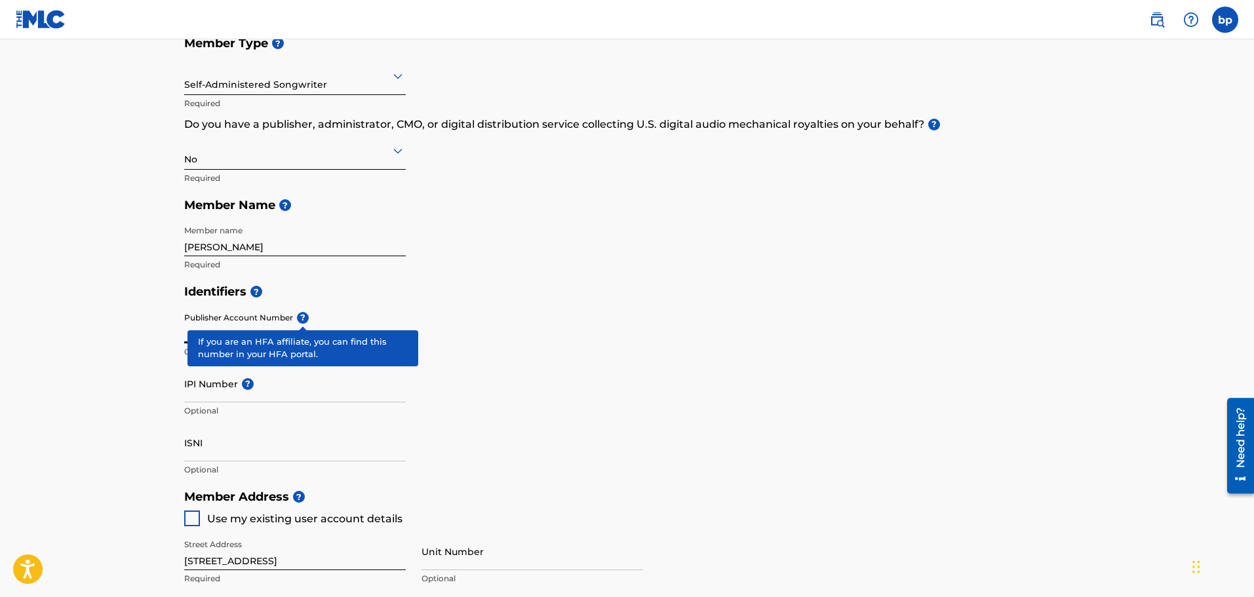
click at [301, 319] on div "Publisher Account Number ? Optional" at bounding box center [295, 335] width 222 height 59
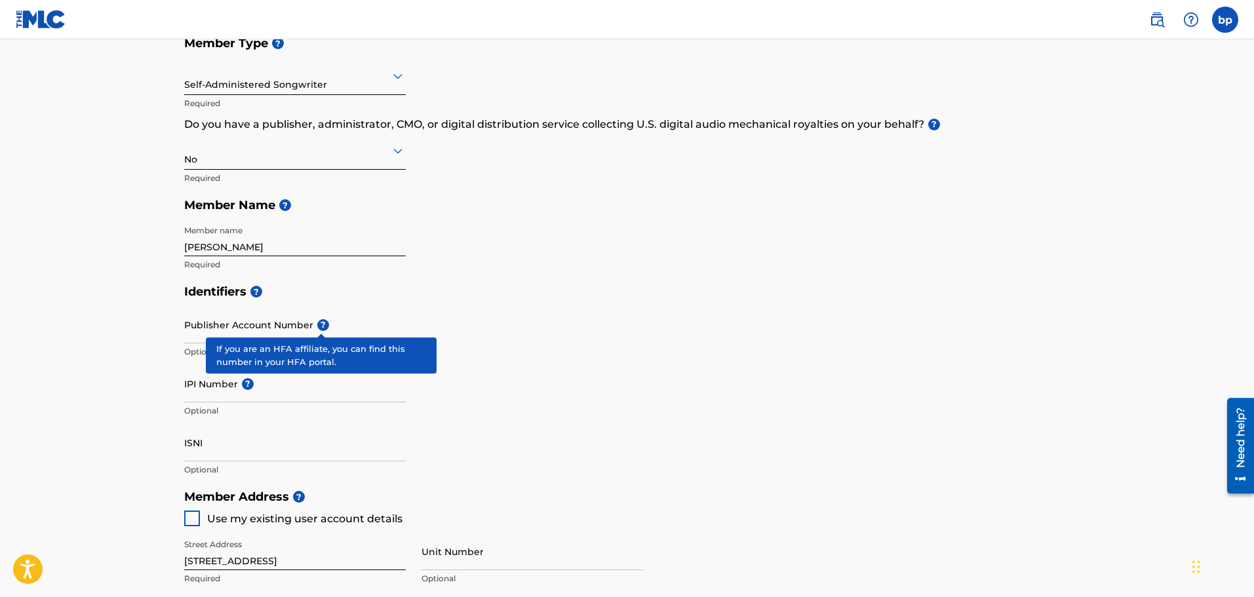
click at [323, 325] on span "?" at bounding box center [323, 325] width 12 height 12
click at [323, 325] on input "Publisher Account Number ?" at bounding box center [295, 324] width 222 height 37
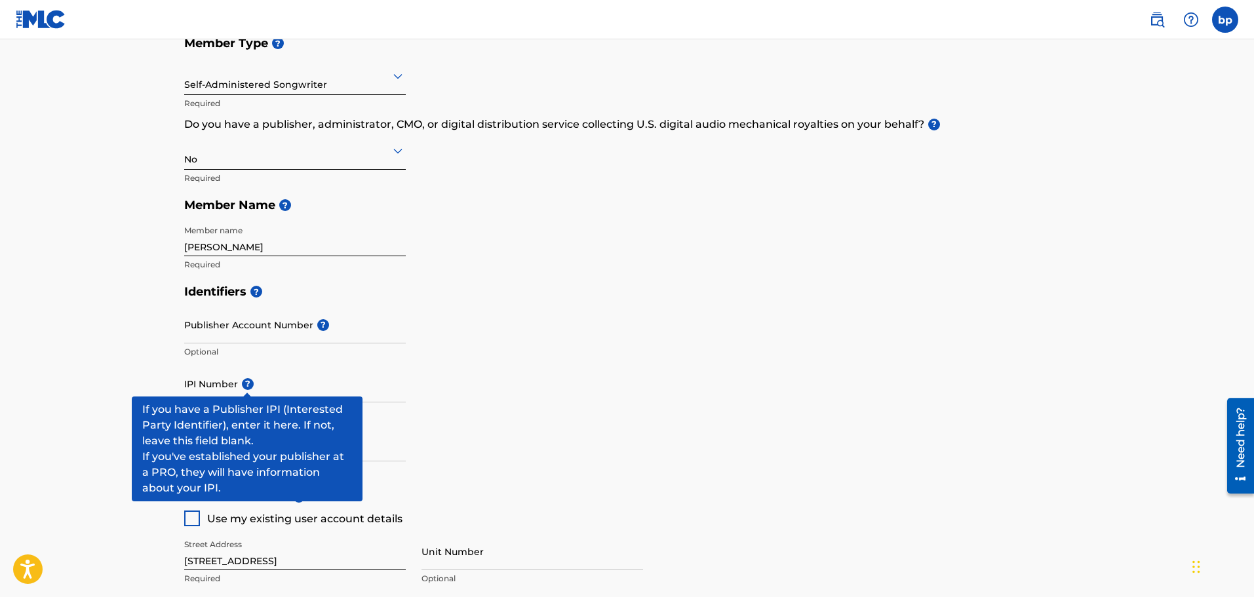
click at [247, 384] on span "?" at bounding box center [248, 384] width 12 height 12
click at [247, 384] on input "IPI Number ?" at bounding box center [295, 383] width 222 height 37
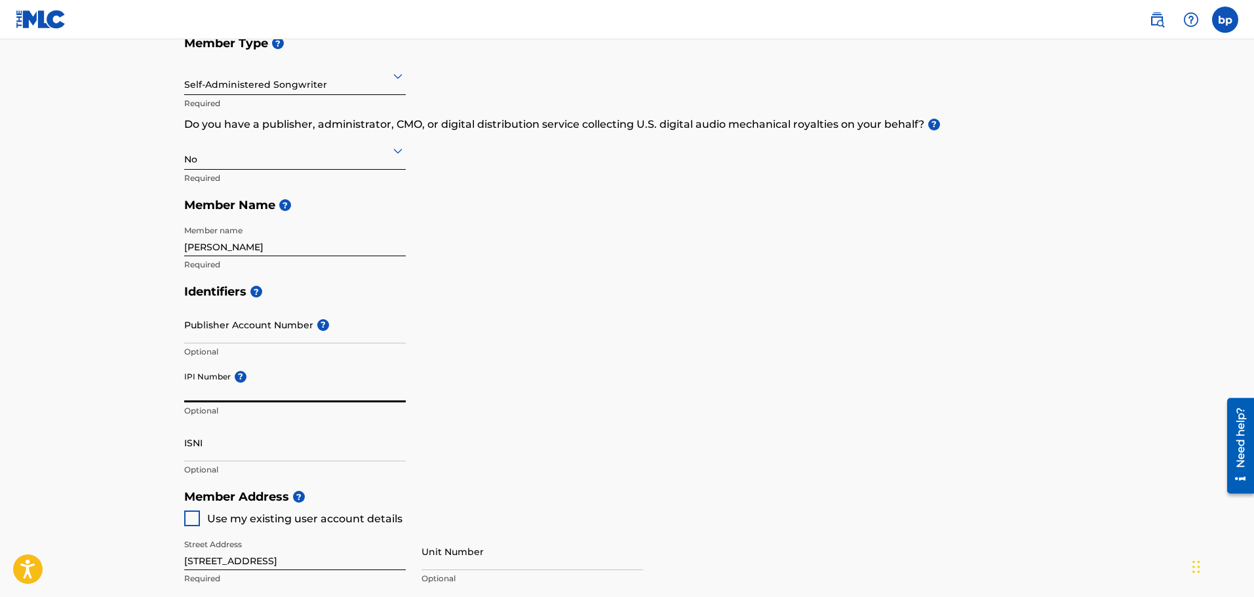
paste input "00635652537"
drag, startPoint x: 203, startPoint y: 394, endPoint x: 174, endPoint y: 397, distance: 28.4
click at [174, 397] on div "Create a Member If you are a self-administered songwriter without a publisher t…" at bounding box center [628, 437] width 918 height 1047
type input "00635652537"
click at [228, 452] on input "ISNI" at bounding box center [295, 442] width 222 height 37
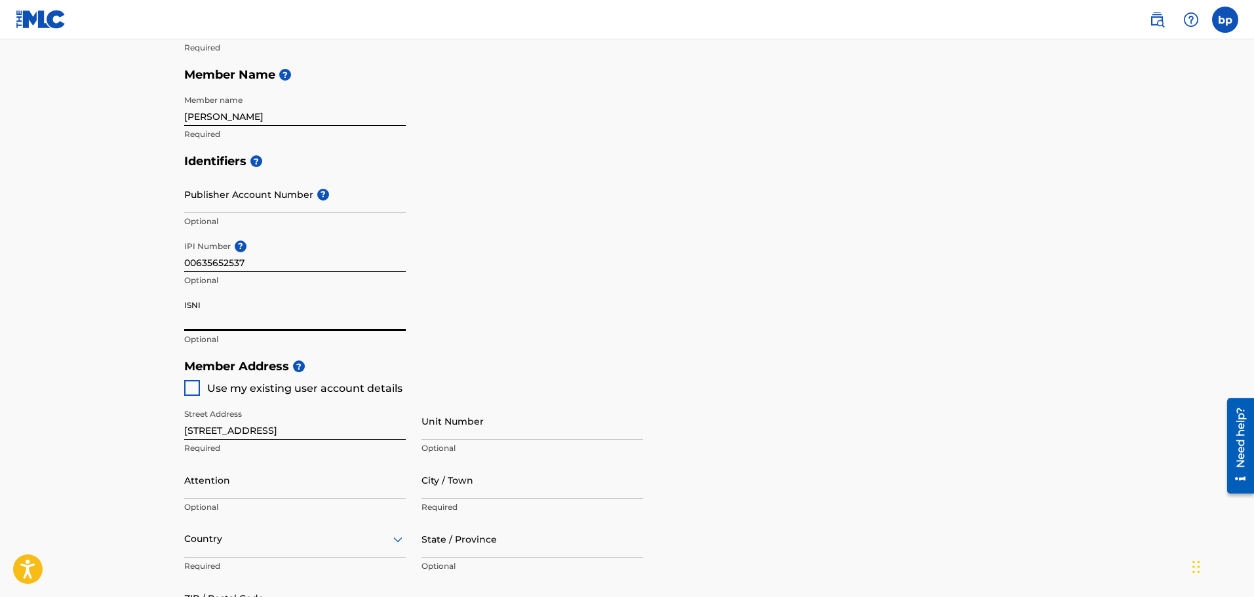
scroll to position [355, 0]
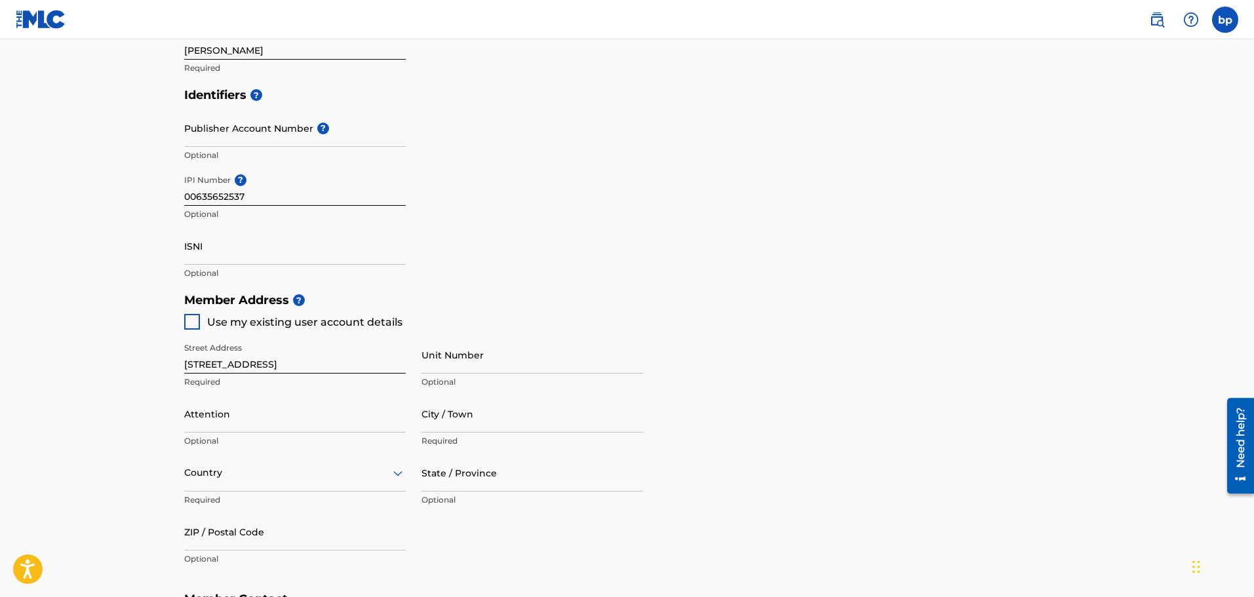
click at [189, 322] on div at bounding box center [192, 322] width 16 height 16
type input "Braselton"
type input "30517"
type input "401"
type input "6441990"
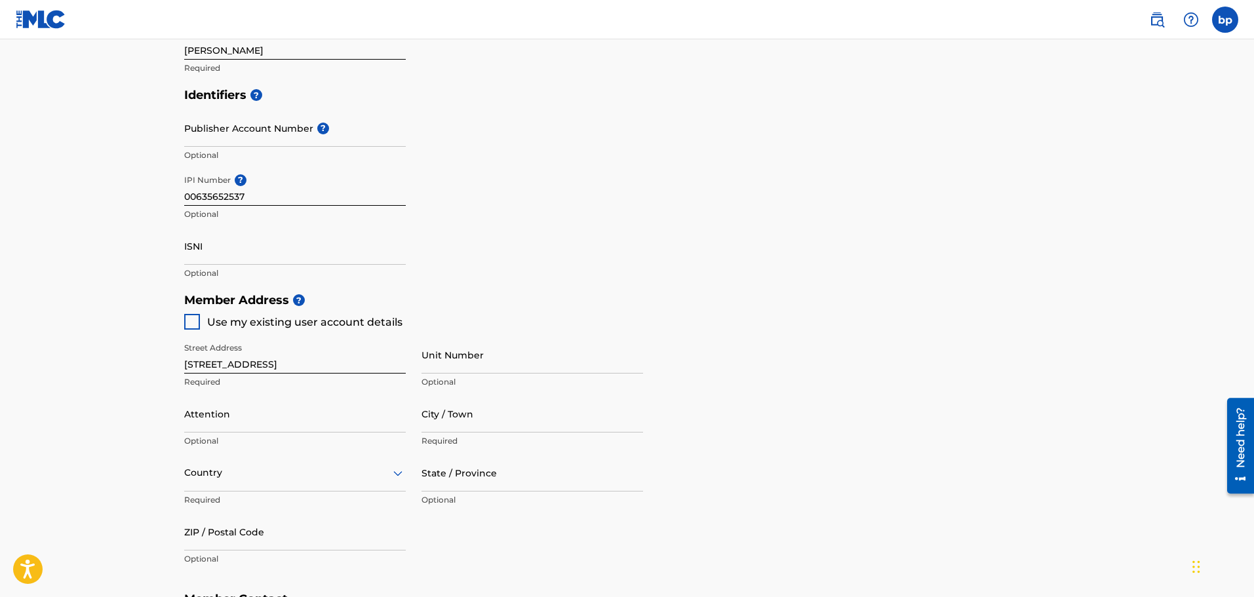
type input "[EMAIL_ADDRESS][DOMAIN_NAME]"
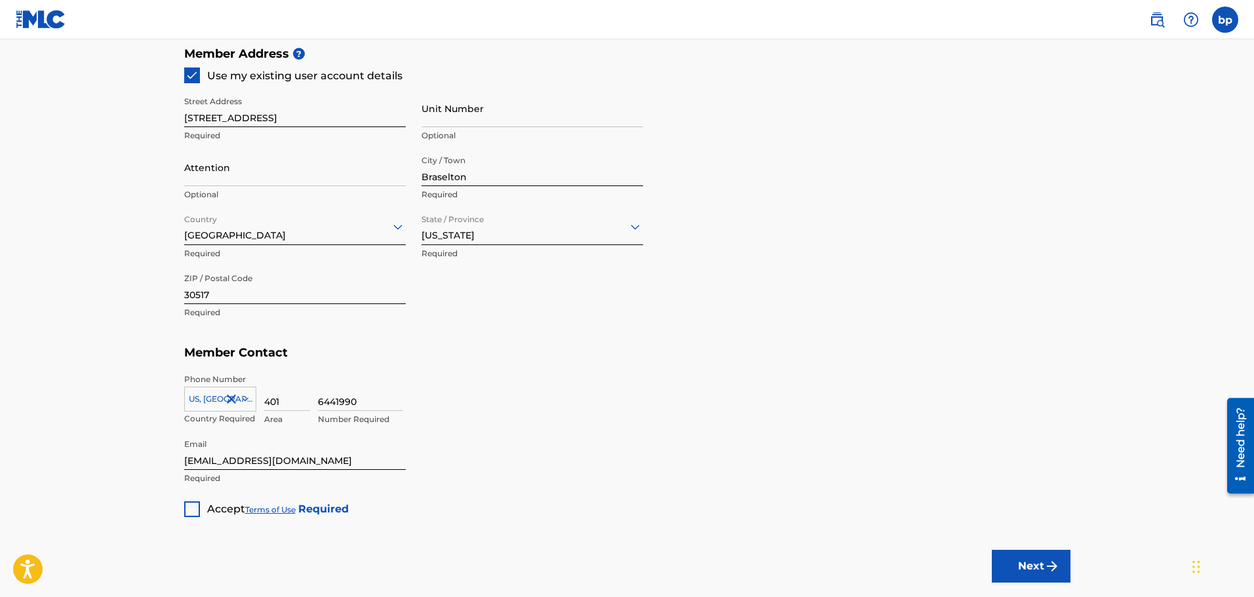
scroll to position [617, 0]
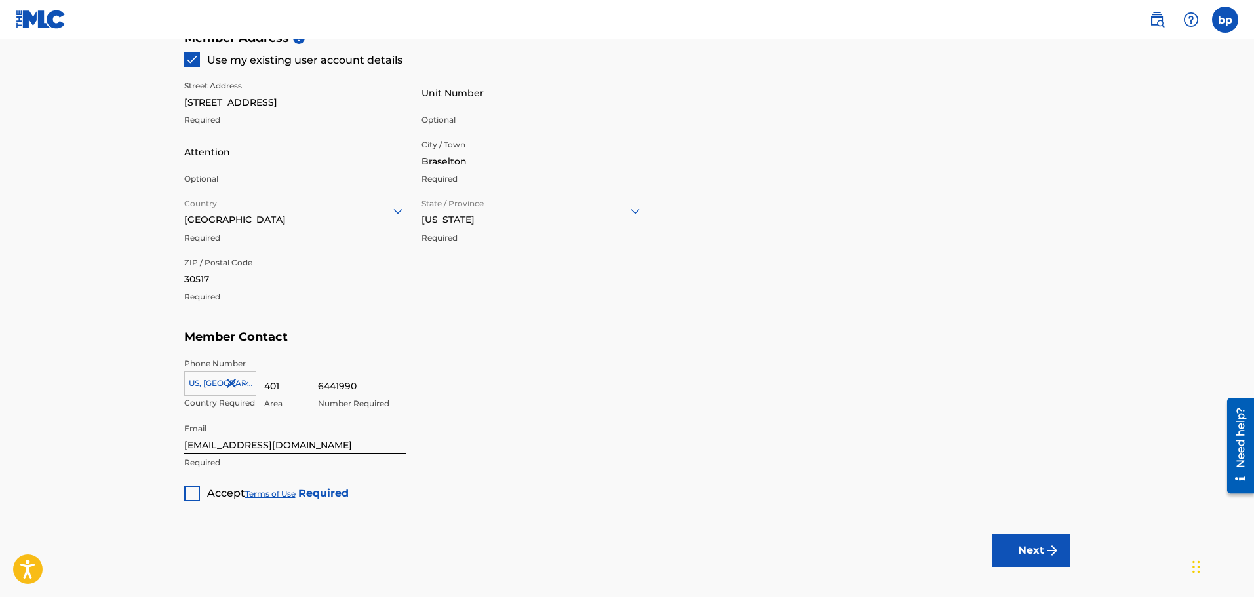
click at [202, 494] on div "Accept Terms of Use Required" at bounding box center [266, 489] width 165 height 26
click at [193, 496] on div at bounding box center [192, 494] width 16 height 16
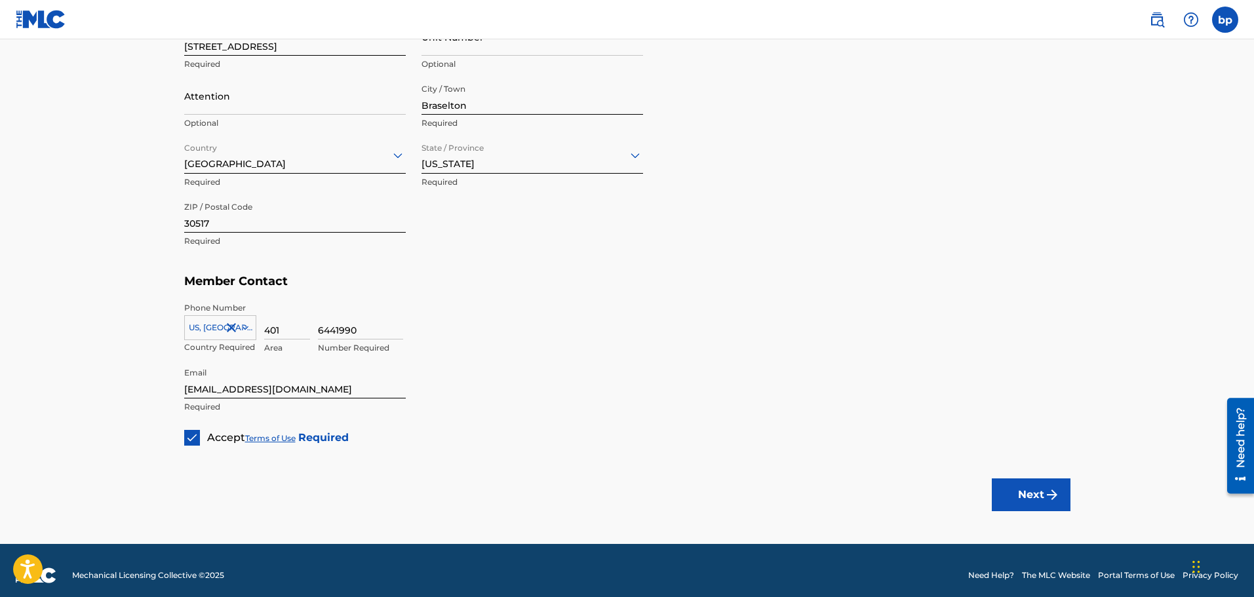
scroll to position [683, 0]
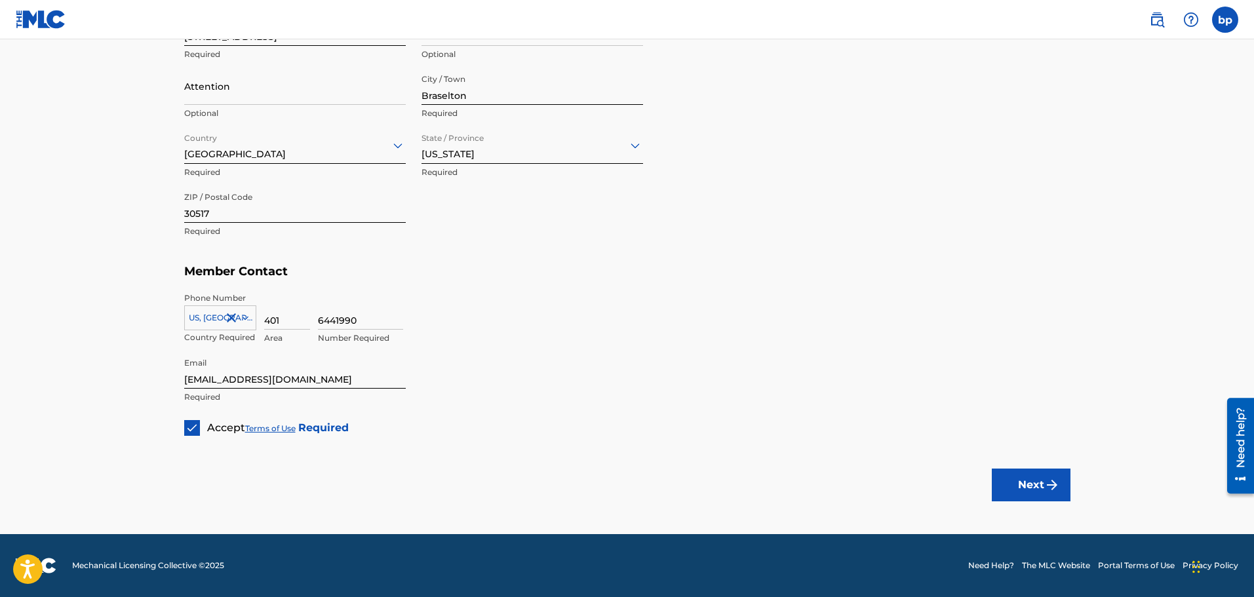
click at [1024, 485] on button "Next" at bounding box center [1031, 485] width 79 height 33
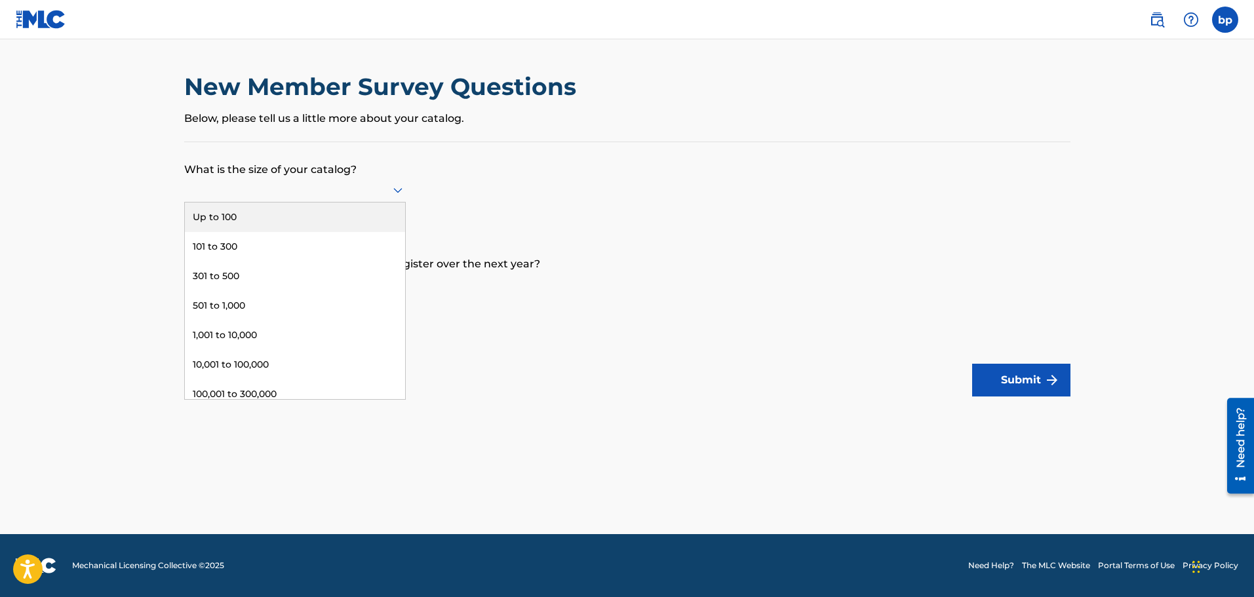
click at [399, 188] on icon at bounding box center [398, 190] width 16 height 16
click at [350, 213] on div "Up to 100" at bounding box center [295, 218] width 220 height 30
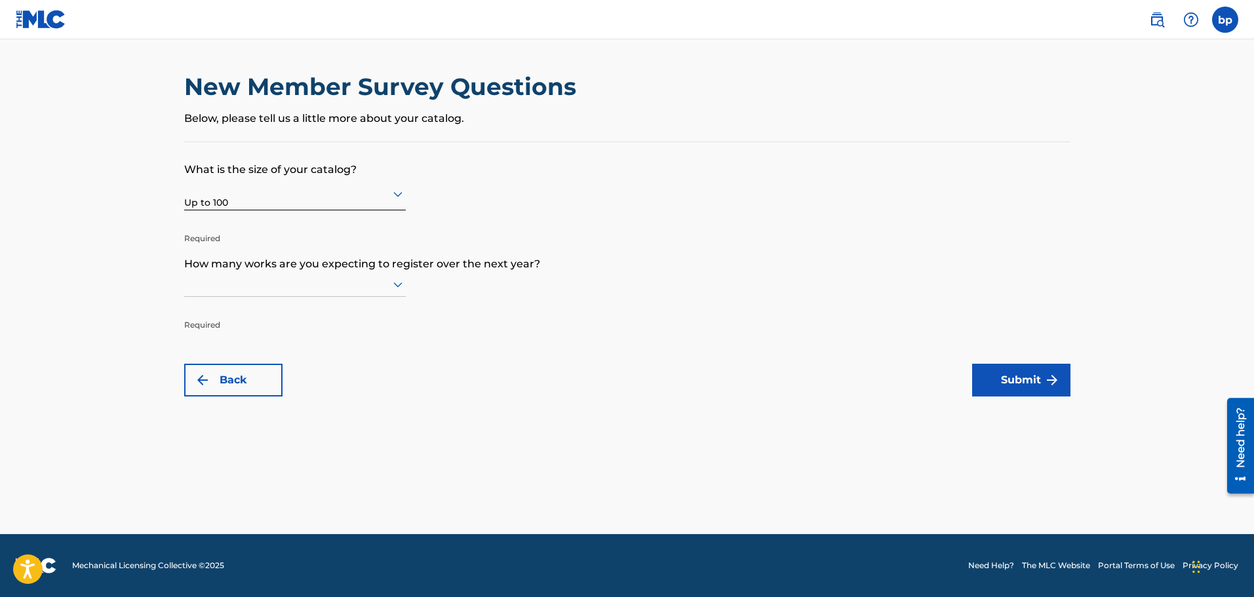
click at [397, 283] on icon at bounding box center [398, 285] width 16 height 16
click at [310, 311] on div "Up to 100" at bounding box center [295, 312] width 220 height 30
click at [1032, 390] on button "Submit" at bounding box center [1021, 380] width 98 height 33
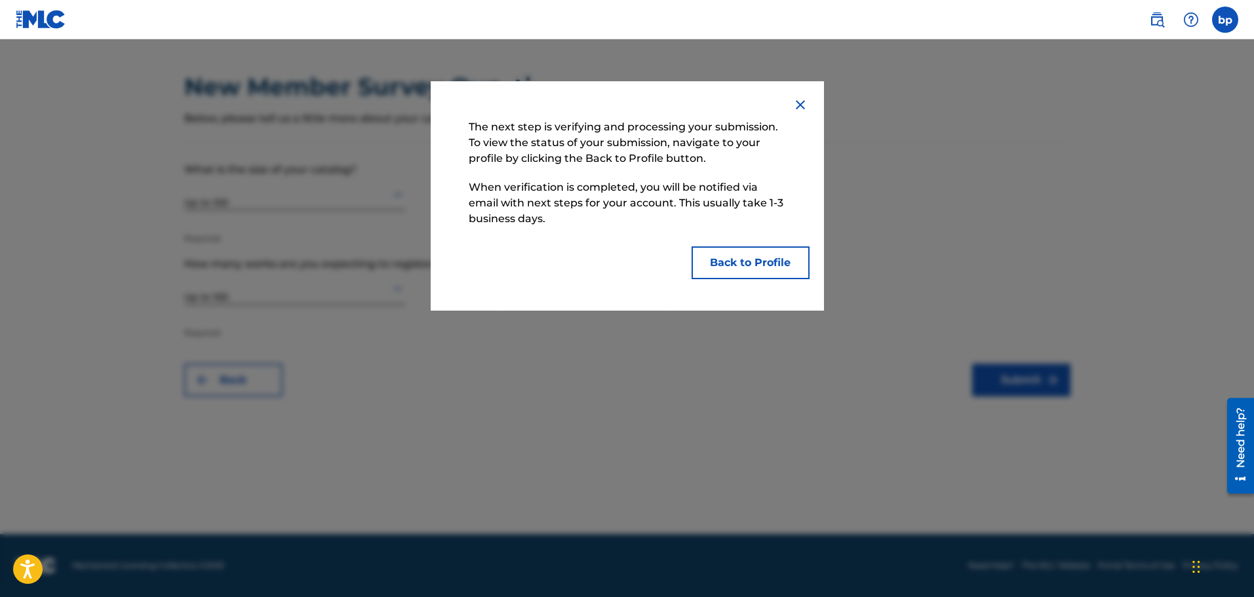
click at [769, 266] on button "Back to Profile" at bounding box center [751, 263] width 118 height 33
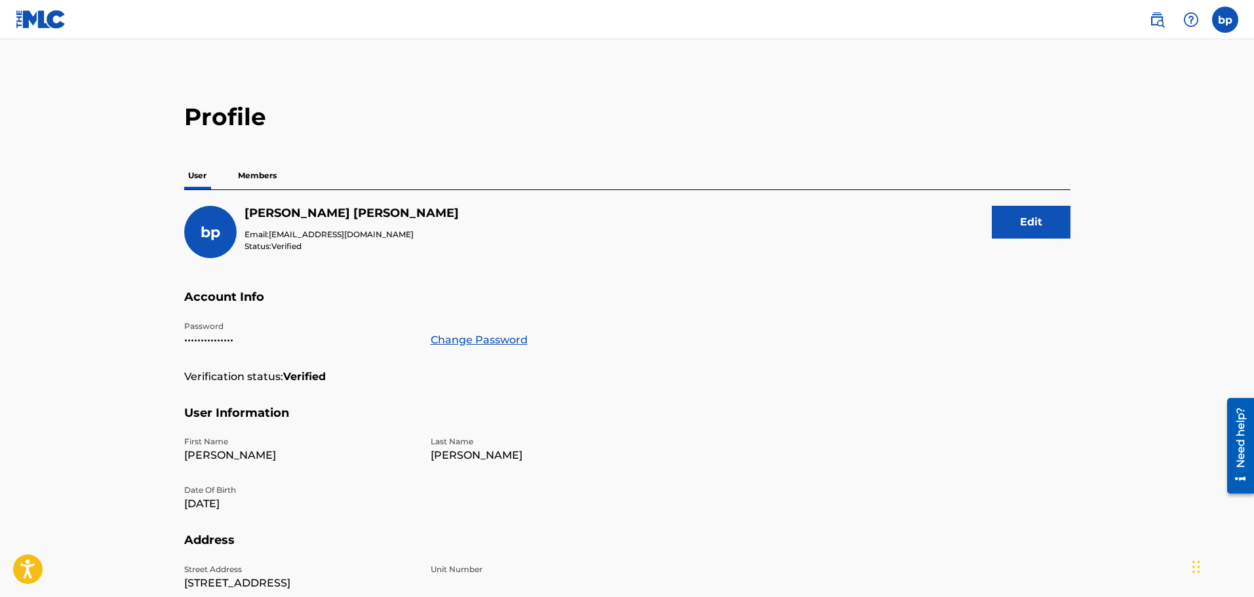
click at [41, 24] on img at bounding box center [41, 19] width 50 height 19
